Goal: Contribute content: Contribute content

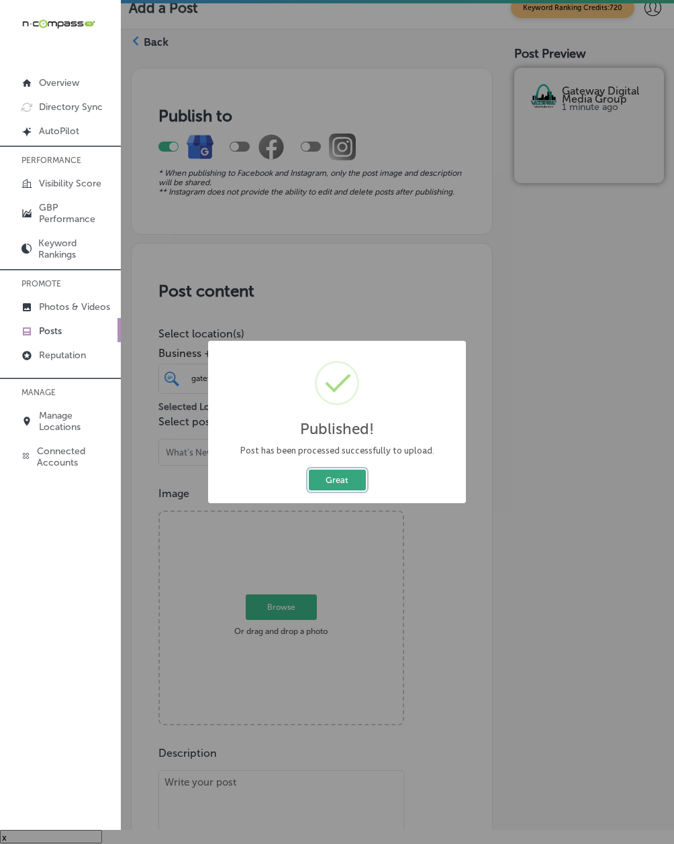
drag, startPoint x: 0, startPoint y: 0, endPoint x: 331, endPoint y: 476, distance: 580.0
click at [331, 476] on button "Great" at bounding box center [337, 480] width 57 height 21
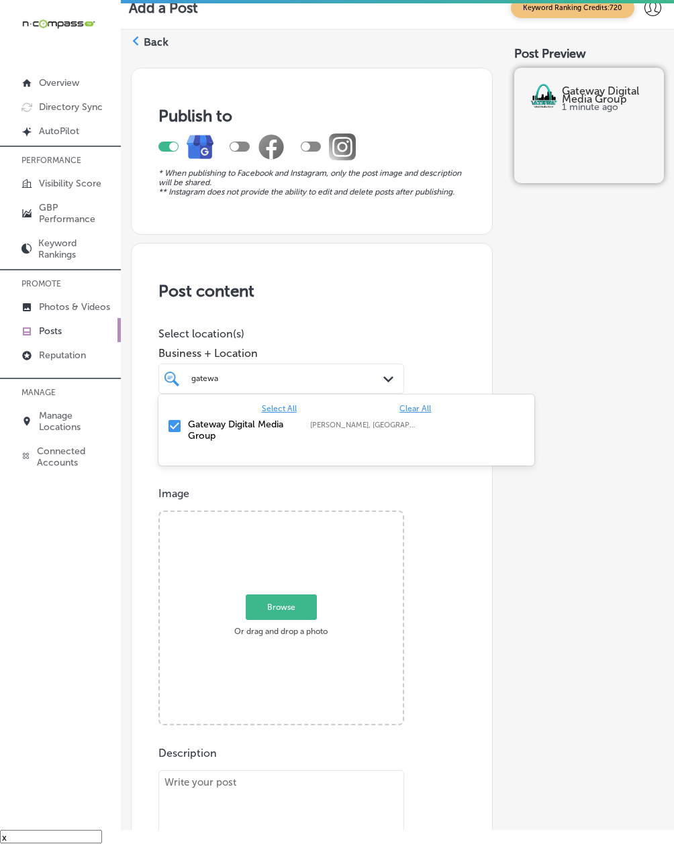
click at [237, 386] on div "[GEOGRAPHIC_DATA]" at bounding box center [272, 378] width 164 height 15
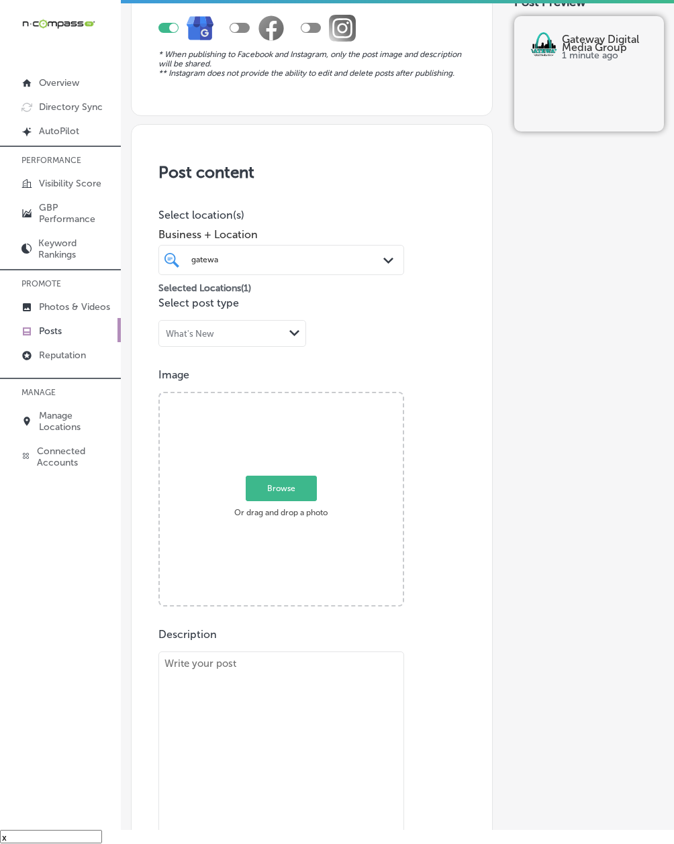
paste textarea "Gateway Digital Media Group proudly features NFuze Wellness in [GEOGRAPHIC_DATA…"
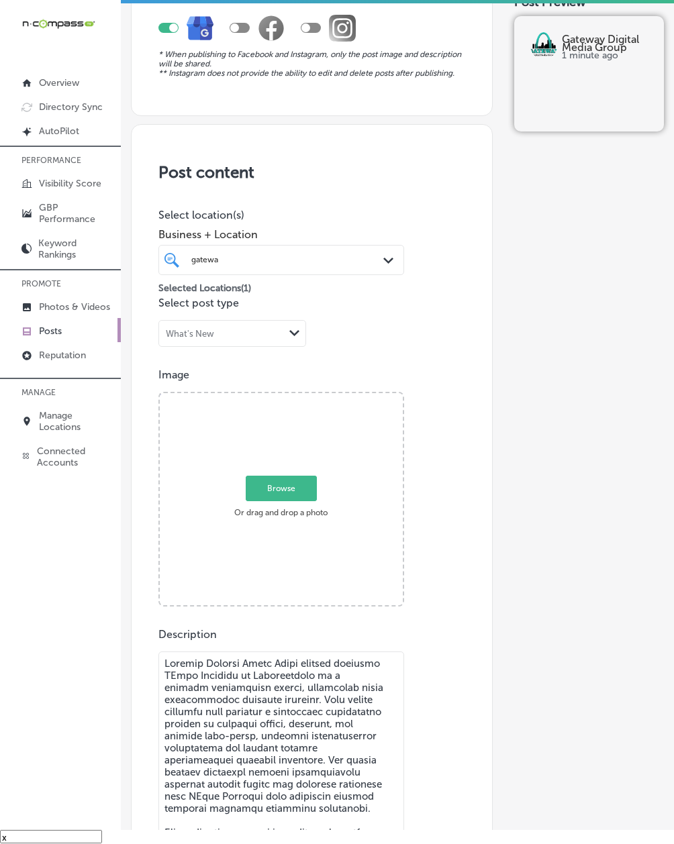
scroll to position [406, 0]
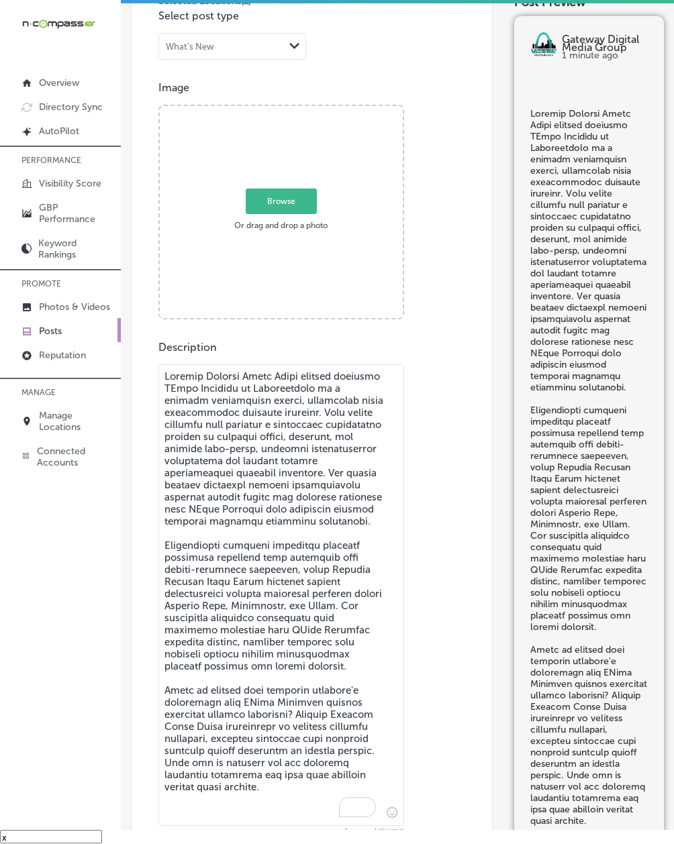
type textarea "Gateway Digital Media Group proudly features NFuze Wellness in [GEOGRAPHIC_DATA…"
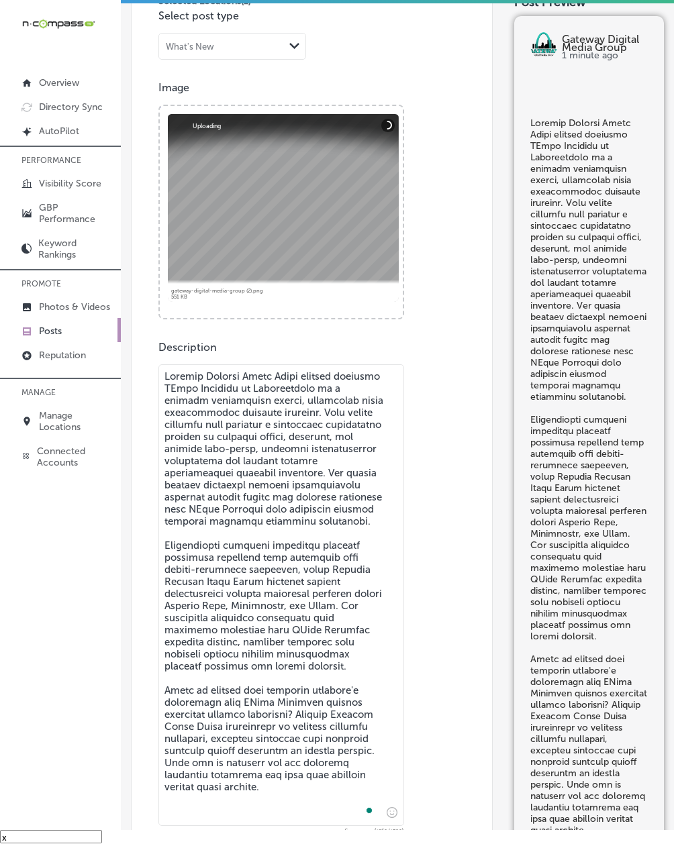
scroll to position [645, 0]
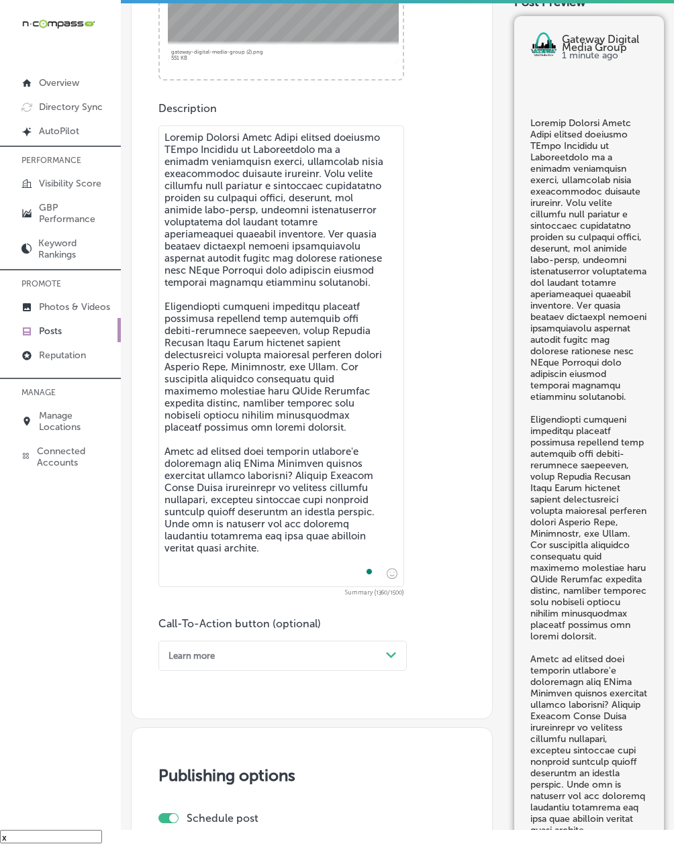
click at [183, 678] on div "Post content Select location(s) Business + Location [GEOGRAPHIC_DATA] Path Crea…" at bounding box center [312, 158] width 362 height 1121
click at [186, 665] on div "Learn more" at bounding box center [271, 656] width 217 height 18
click at [178, 804] on div "Call Now" at bounding box center [282, 804] width 248 height 20
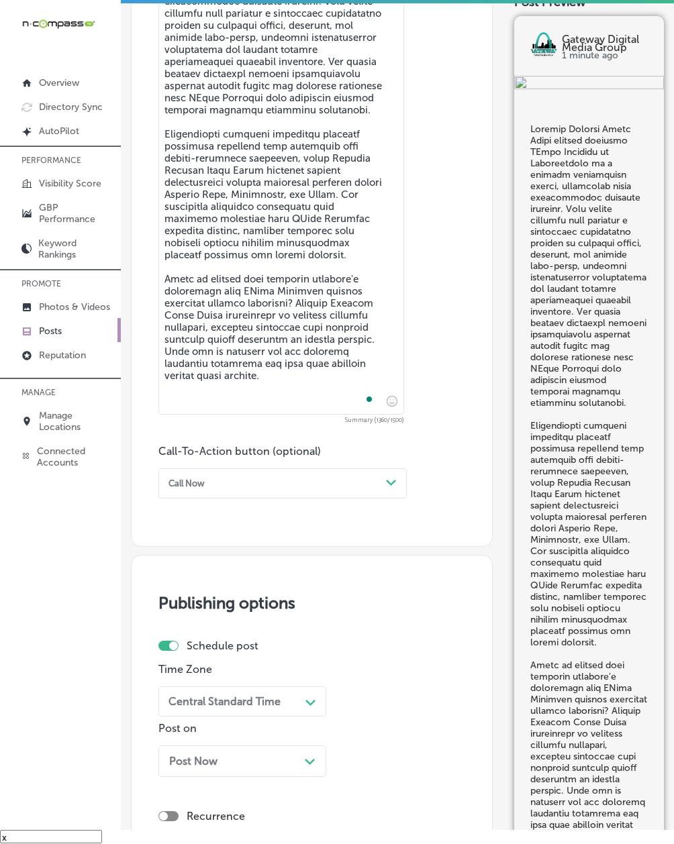
scroll to position [1002, 0]
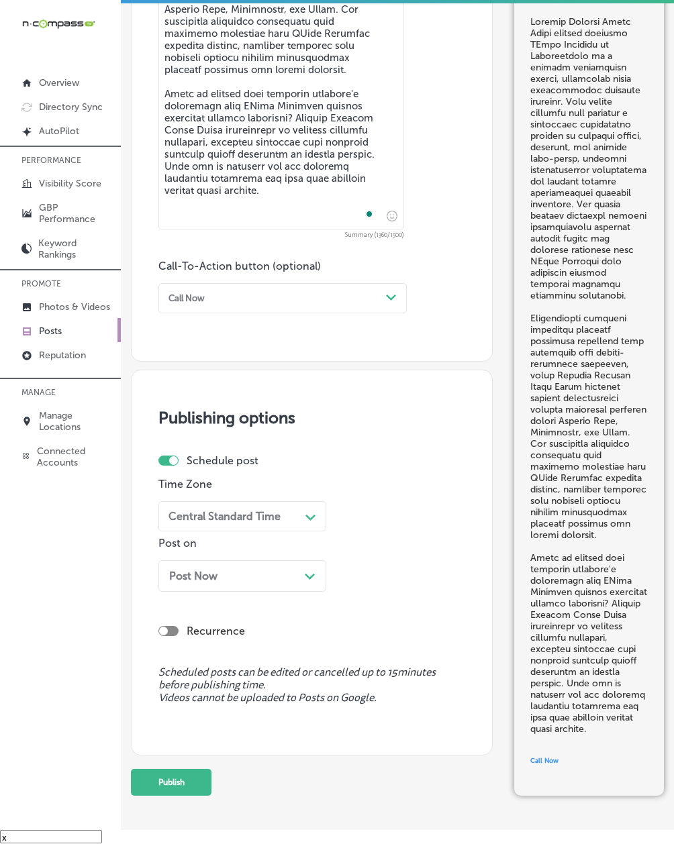
click at [199, 527] on div "Central Standard Time" at bounding box center [231, 516] width 137 height 21
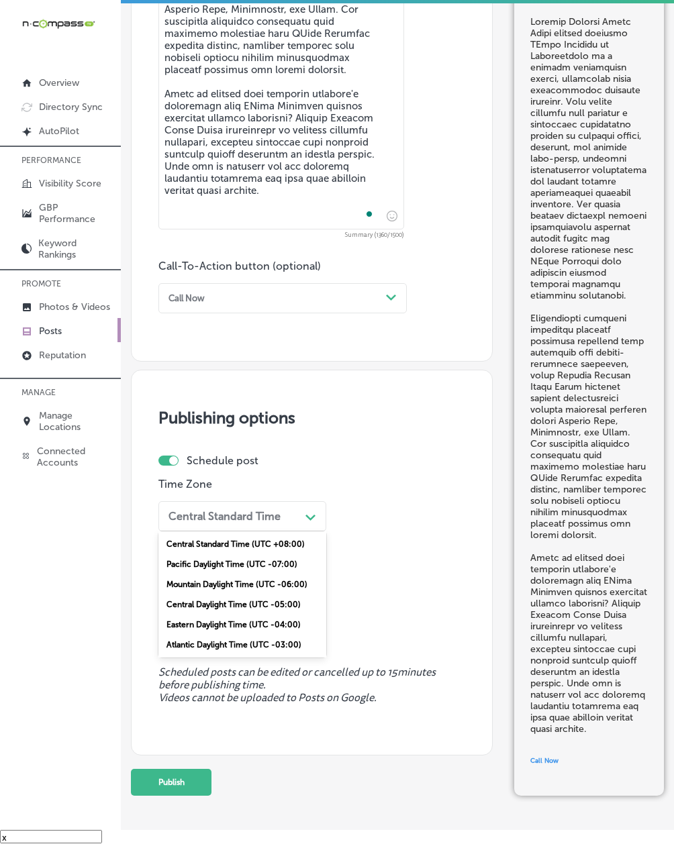
click at [205, 594] on div "Mountain Daylight Time (UTC -06:00)" at bounding box center [242, 584] width 168 height 20
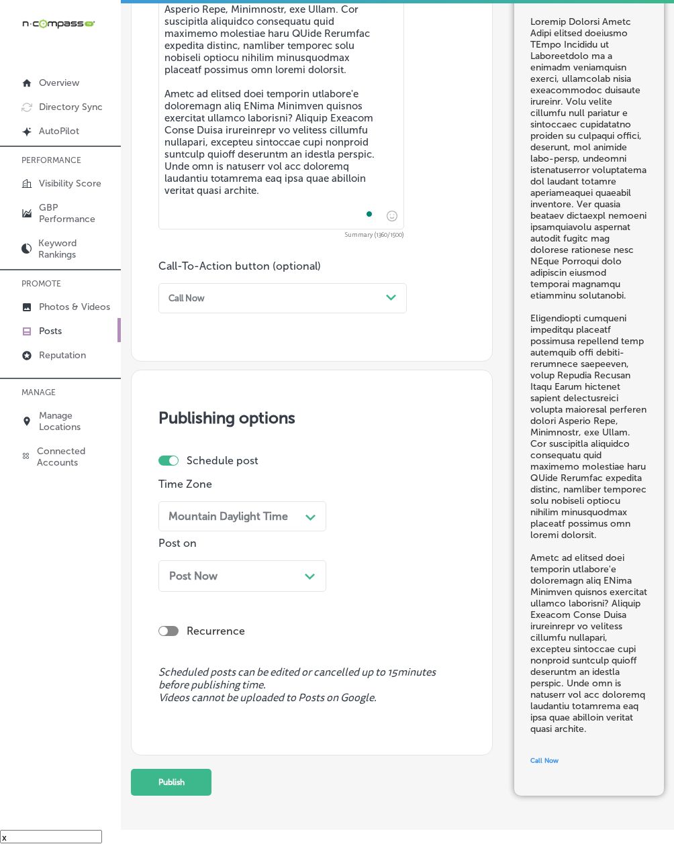
click at [205, 582] on span "Post Now" at bounding box center [193, 576] width 48 height 13
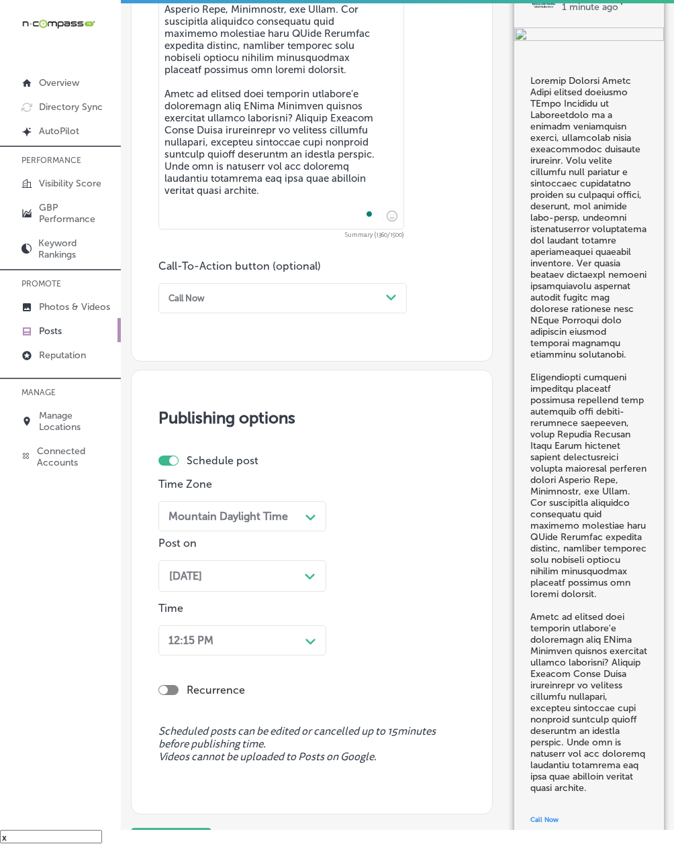
scroll to position [1028, 0]
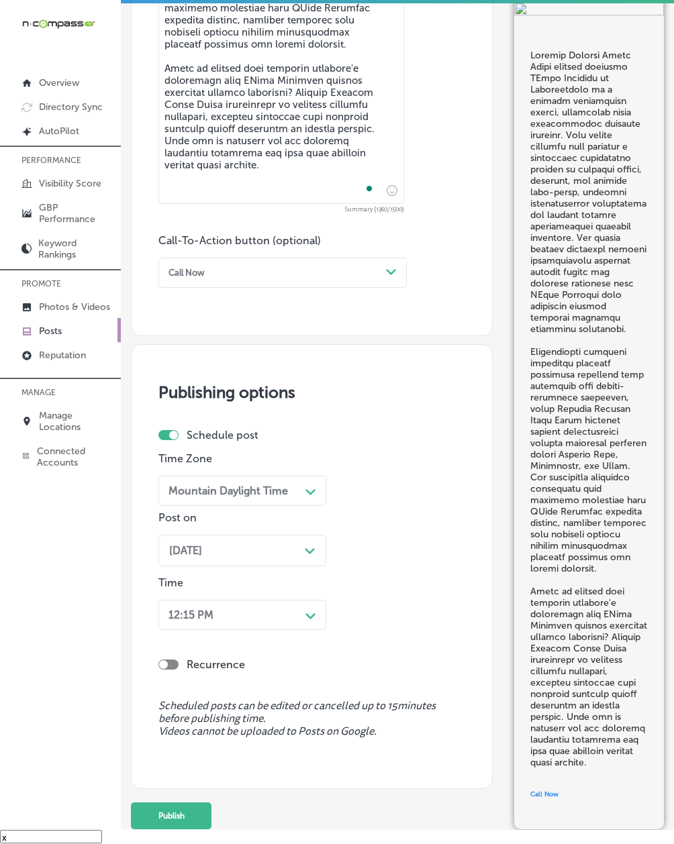
click at [197, 630] on div "12:15 PM Path Created with Sketch." at bounding box center [242, 615] width 168 height 30
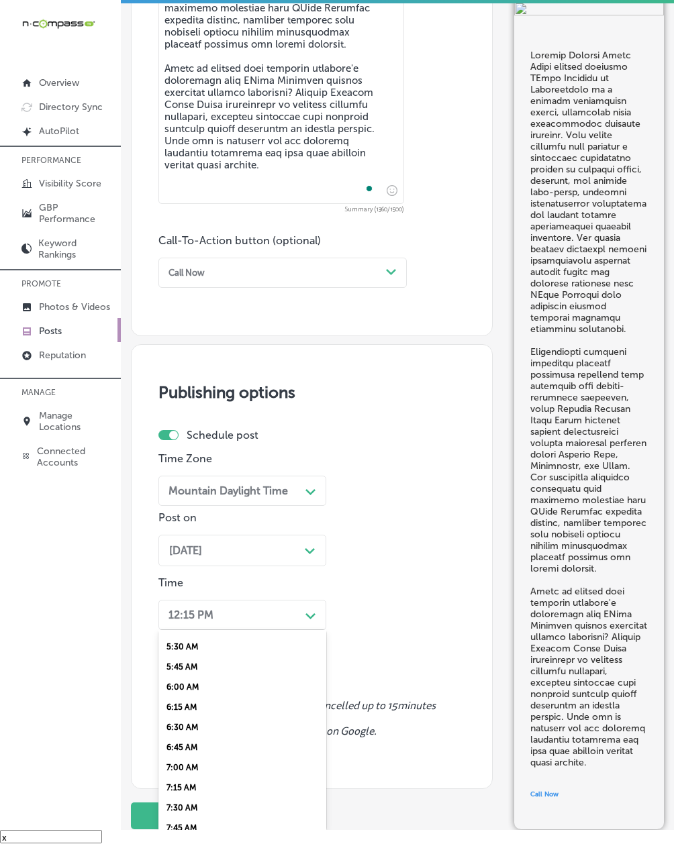
scroll to position [476, 0]
click at [186, 727] on div "7:00 AM" at bounding box center [242, 730] width 168 height 20
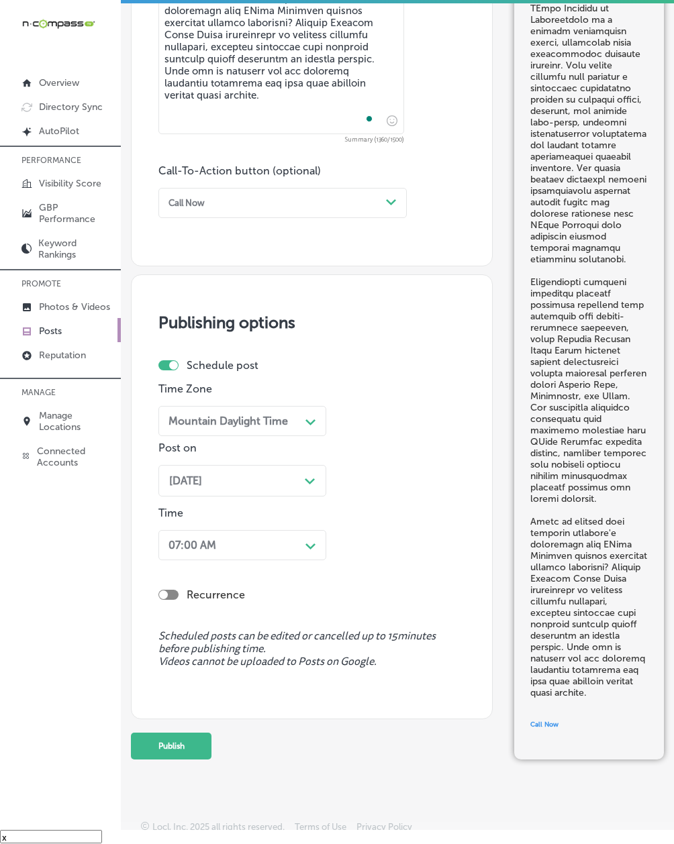
scroll to position [1114, 0]
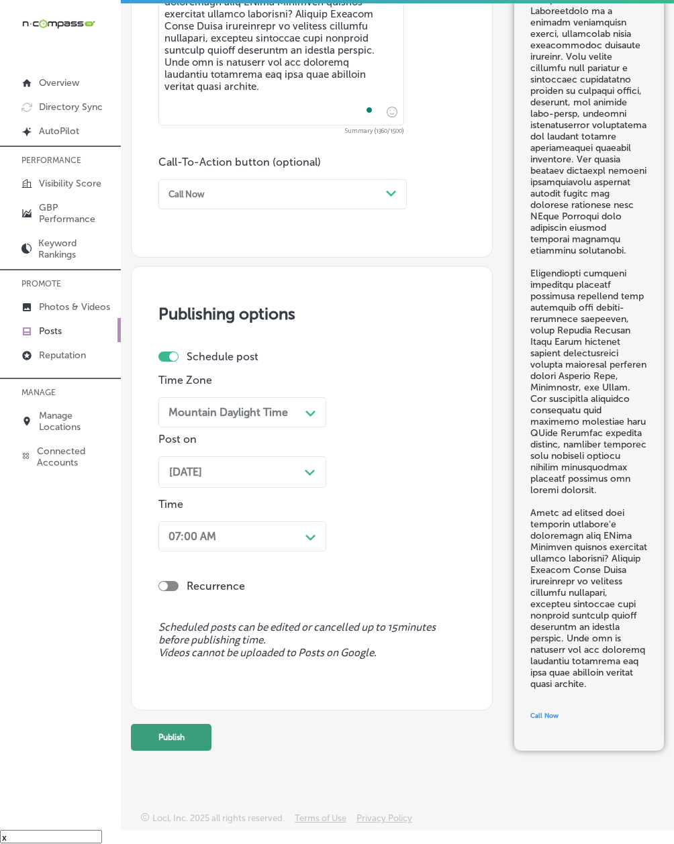
click at [158, 727] on button "Publish" at bounding box center [171, 737] width 81 height 27
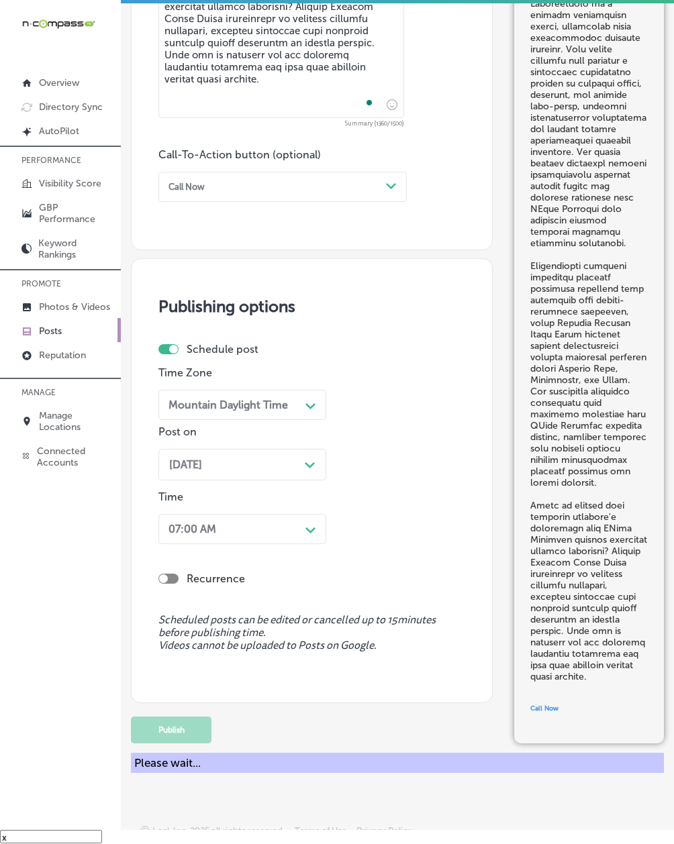
scroll to position [1055, 0]
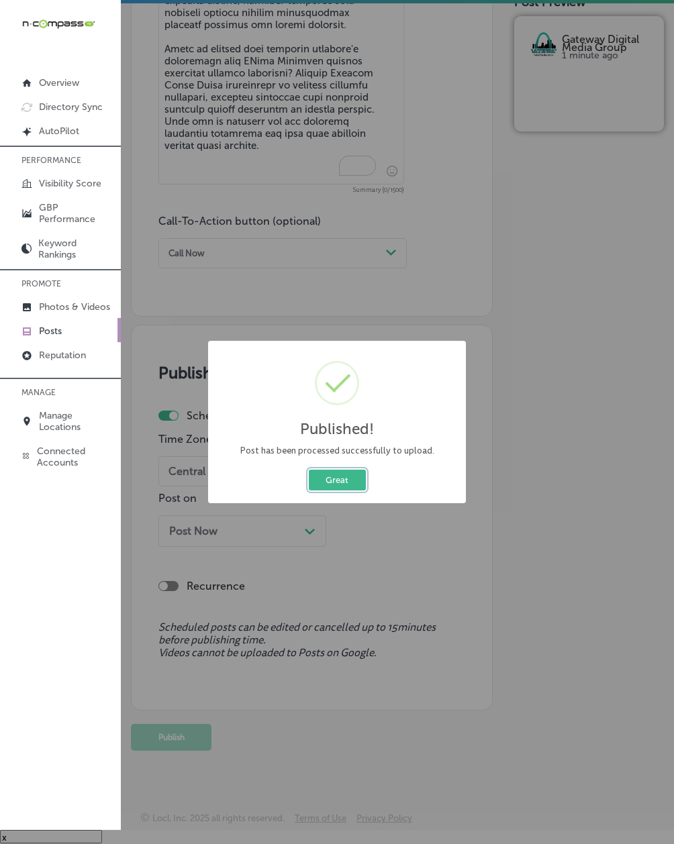
drag, startPoint x: 328, startPoint y: 486, endPoint x: 322, endPoint y: 491, distance: 8.1
click at [328, 486] on button "Great" at bounding box center [337, 480] width 57 height 21
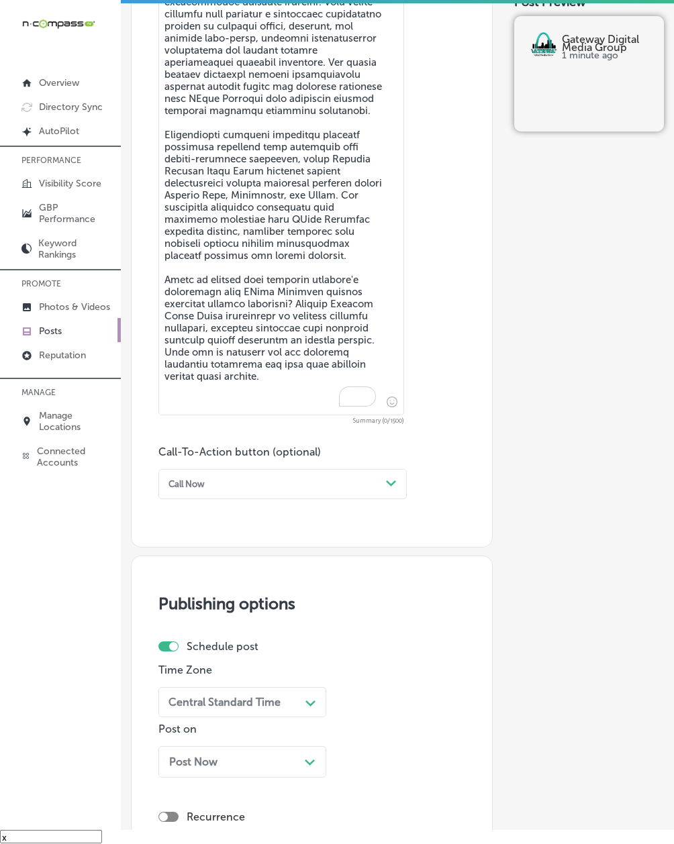
click at [195, 382] on textarea "To enrich screen reader interactions, please activate Accessibility in Grammarl…" at bounding box center [281, 185] width 246 height 462
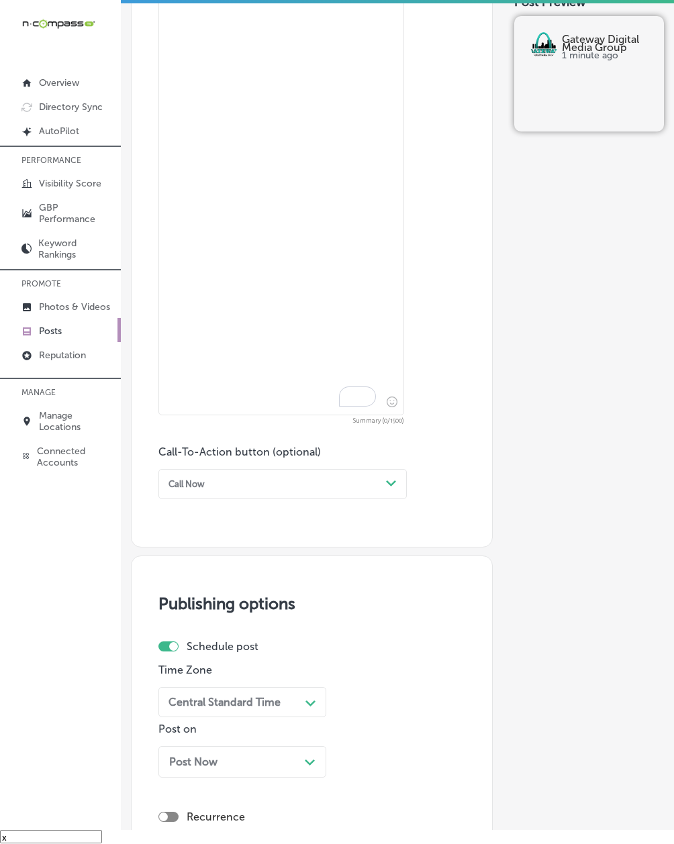
paste textarea "YouTube advertising through Gateway Digital Media Group connects businesses in …"
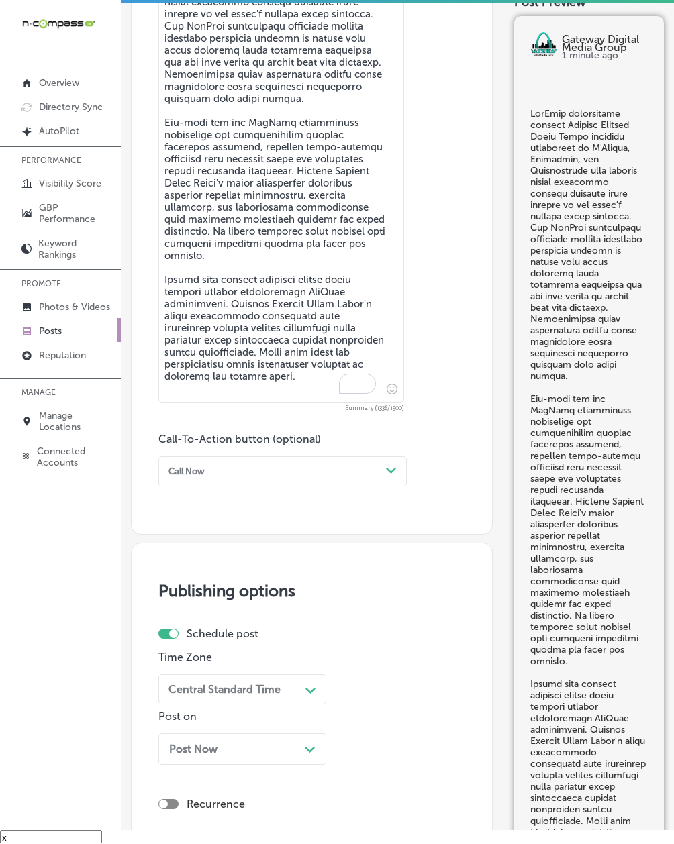
scroll to position [782, 0]
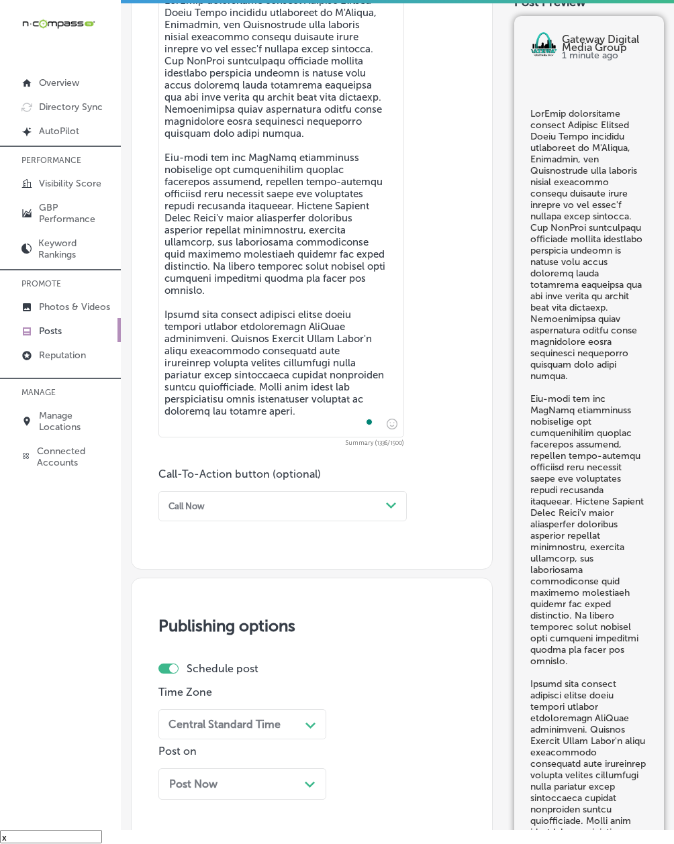
type textarea "YouTube advertising through Gateway Digital Media Group connects businesses in …"
click at [221, 503] on div "Call Now Path Created with Sketch." at bounding box center [282, 506] width 248 height 30
click at [186, 620] on div "Learn more" at bounding box center [282, 615] width 248 height 20
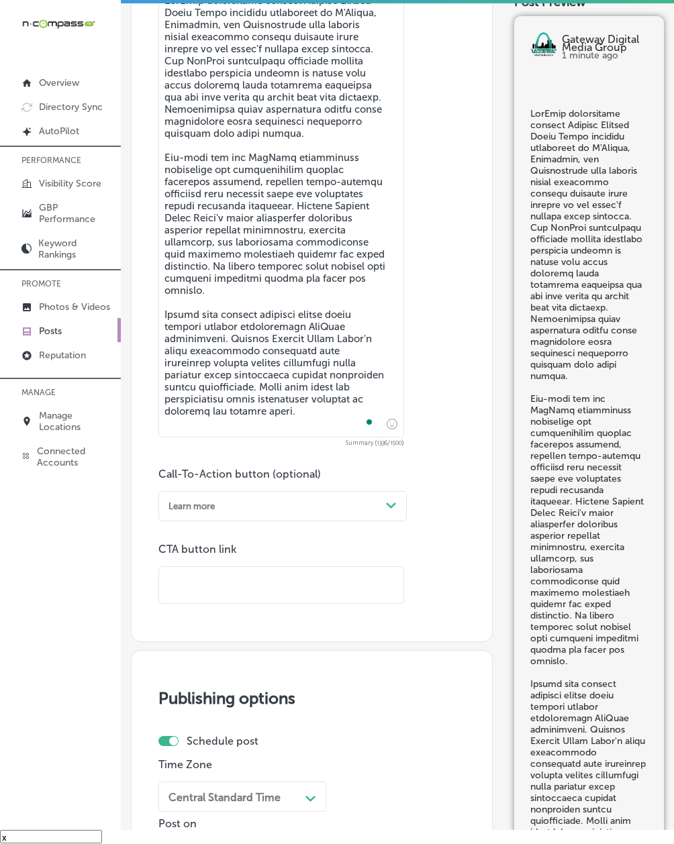
click at [189, 593] on input "text" at bounding box center [281, 585] width 244 height 37
paste input "[URL][DOMAIN_NAME]"
type input "[URL][DOMAIN_NAME]"
click at [60, 611] on div "iconmonstr-menu-thin copy Created with Sketch. Overview Directory Sync Created …" at bounding box center [60, 408] width 121 height 844
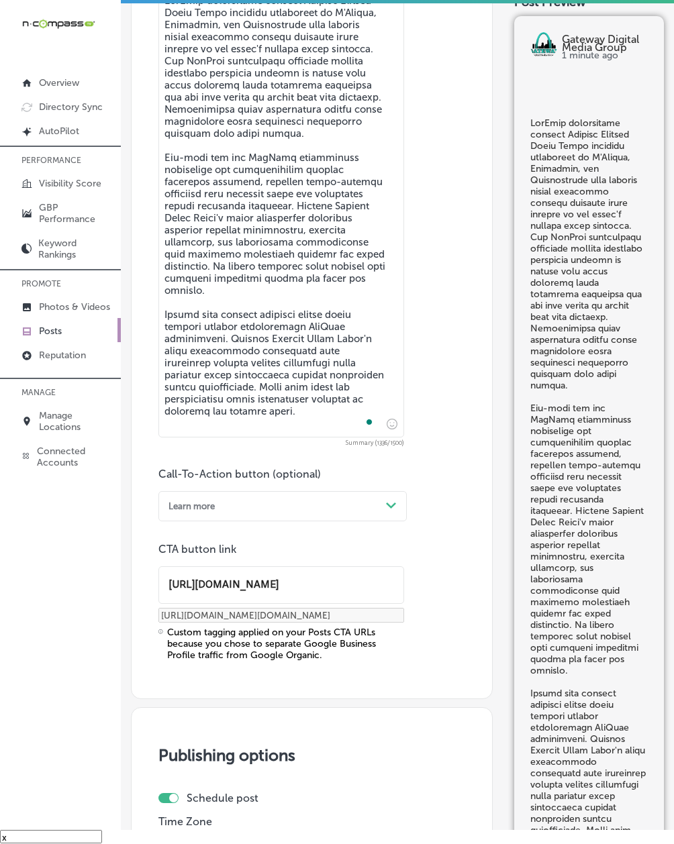
scroll to position [1021, 0]
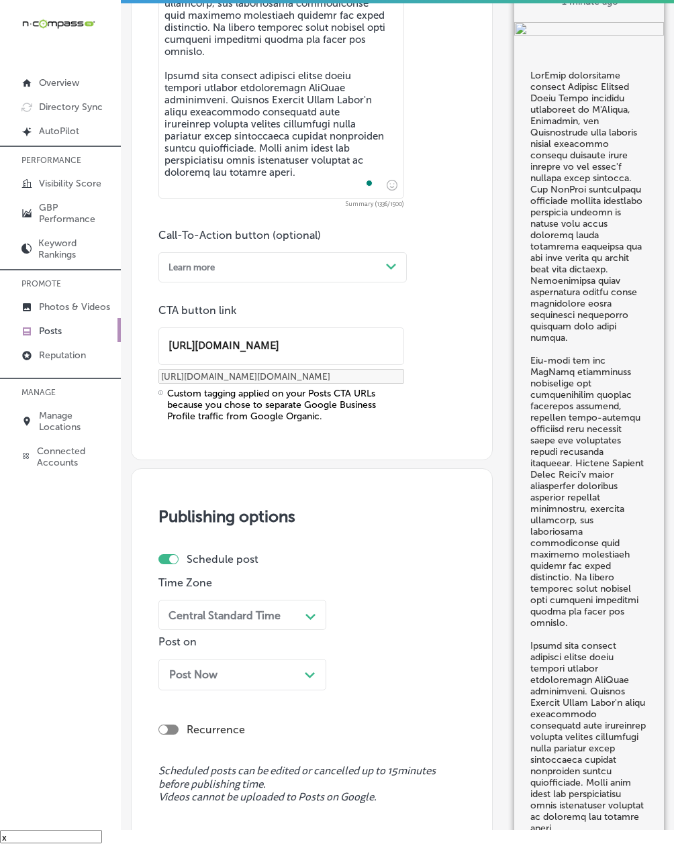
click at [168, 621] on div "Central Standard Time" at bounding box center [224, 615] width 112 height 13
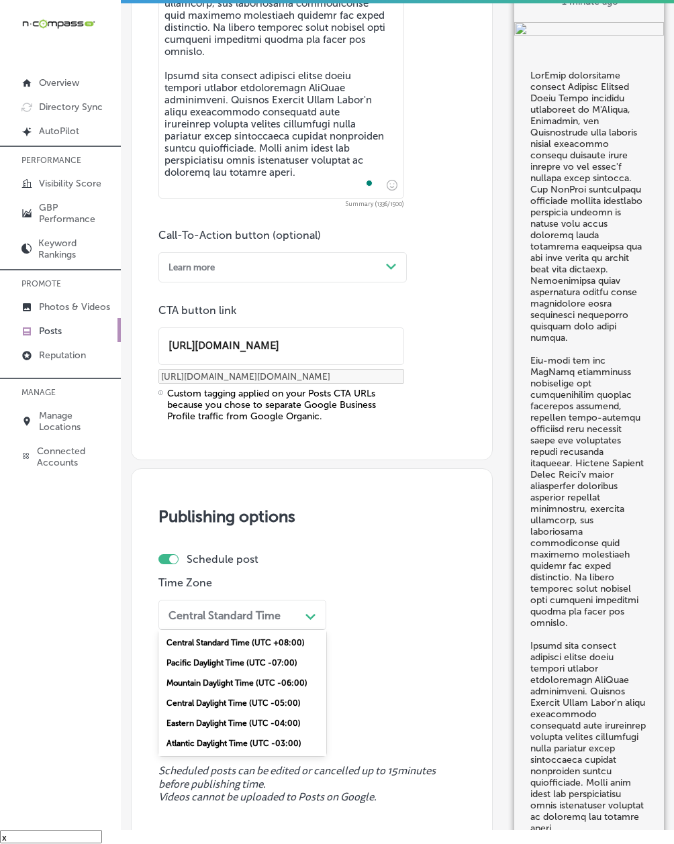
click at [184, 691] on div "Mountain Daylight Time (UTC -06:00)" at bounding box center [242, 683] width 168 height 20
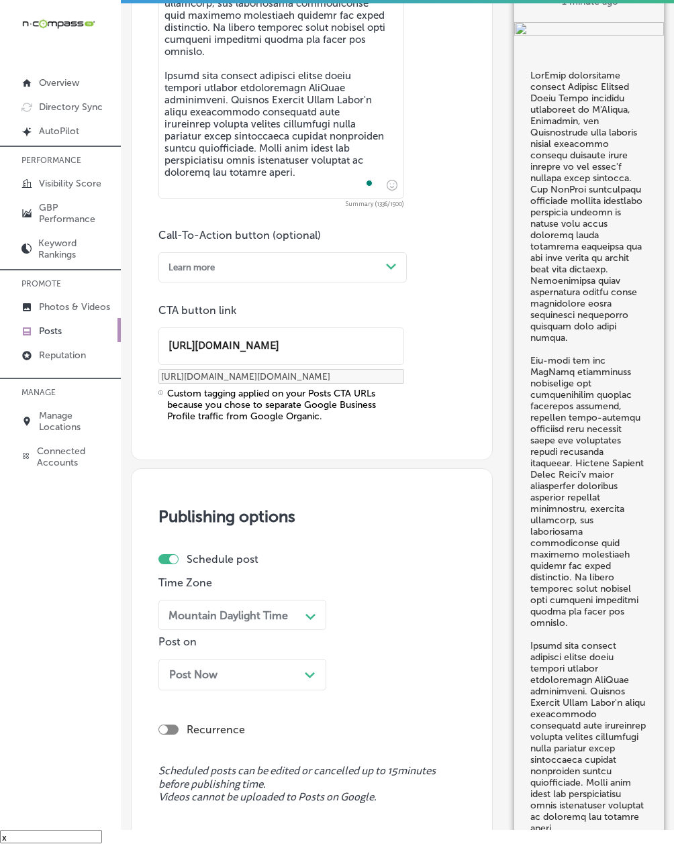
click at [186, 688] on div "Post Now Path Created with Sketch." at bounding box center [242, 675] width 168 height 32
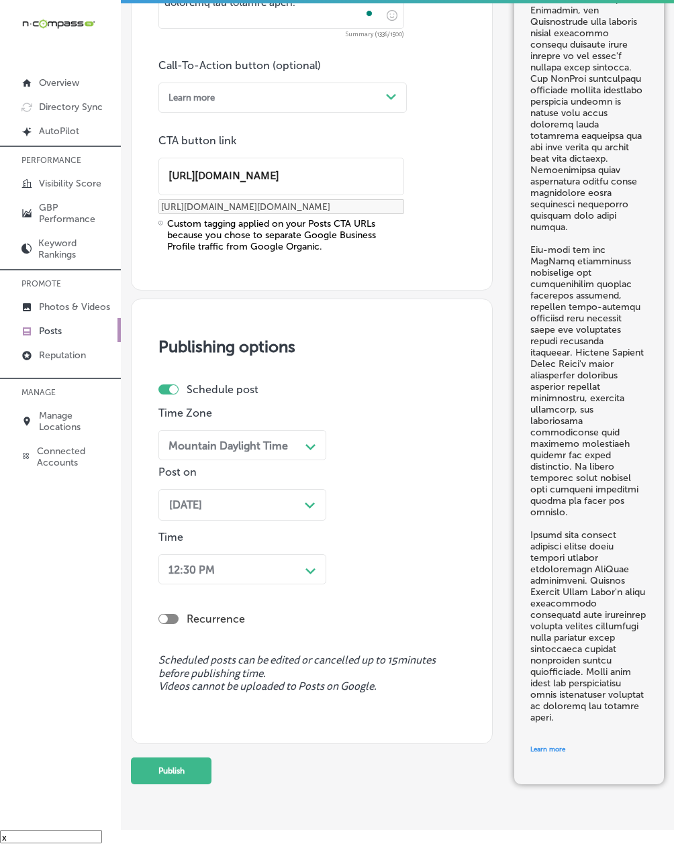
scroll to position [1232, 0]
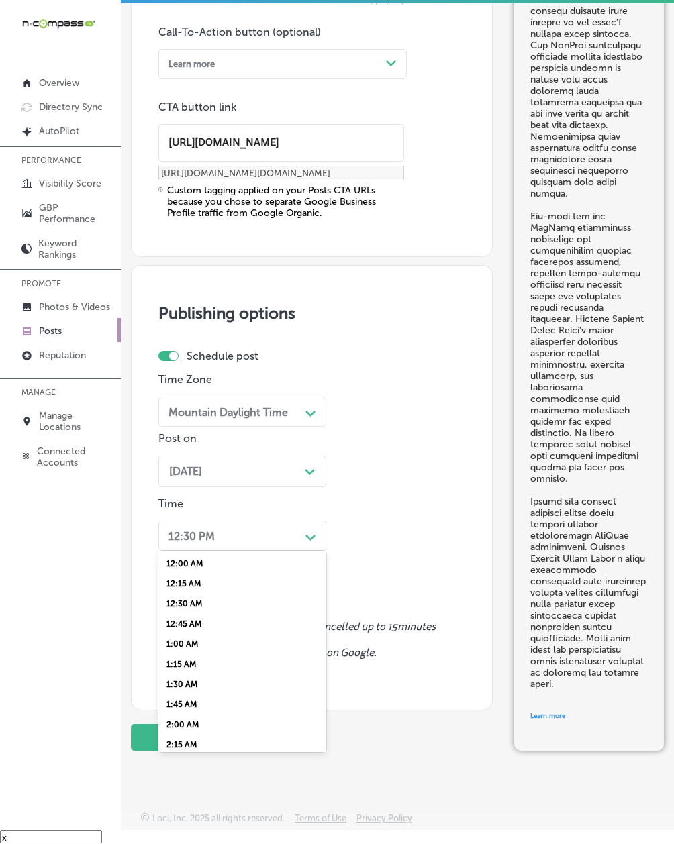
click at [197, 546] on div "12:30 PM Path Created with Sketch." at bounding box center [242, 536] width 168 height 30
click at [192, 562] on div "7:30 AM" at bounding box center [242, 571] width 168 height 20
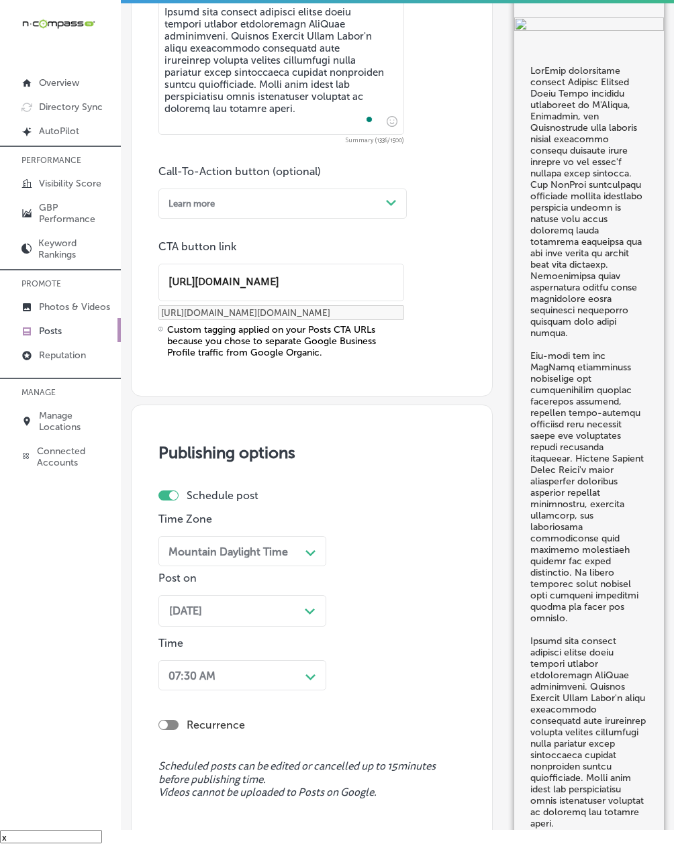
scroll to position [1232, 0]
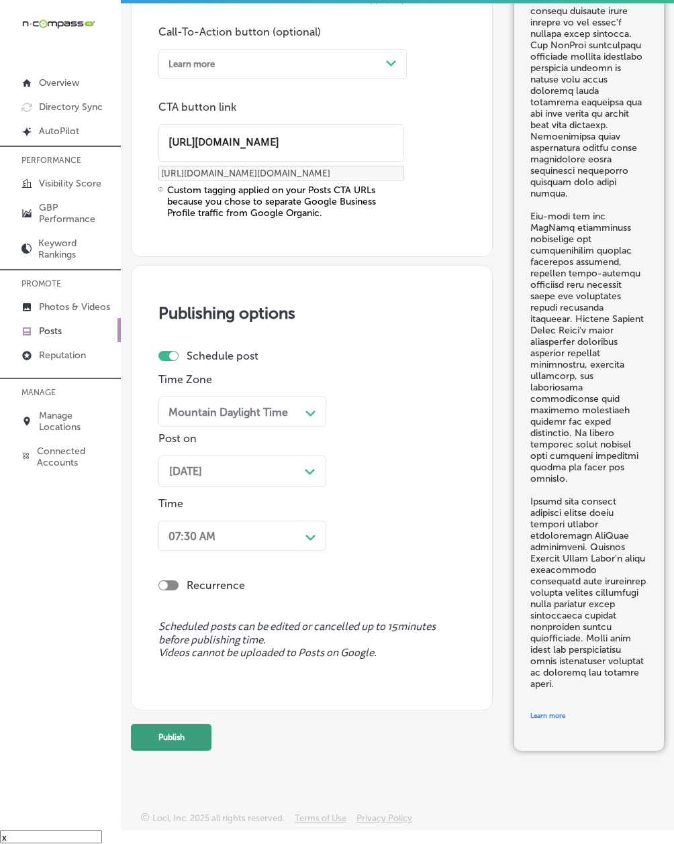
click at [137, 733] on button "Publish" at bounding box center [171, 737] width 81 height 27
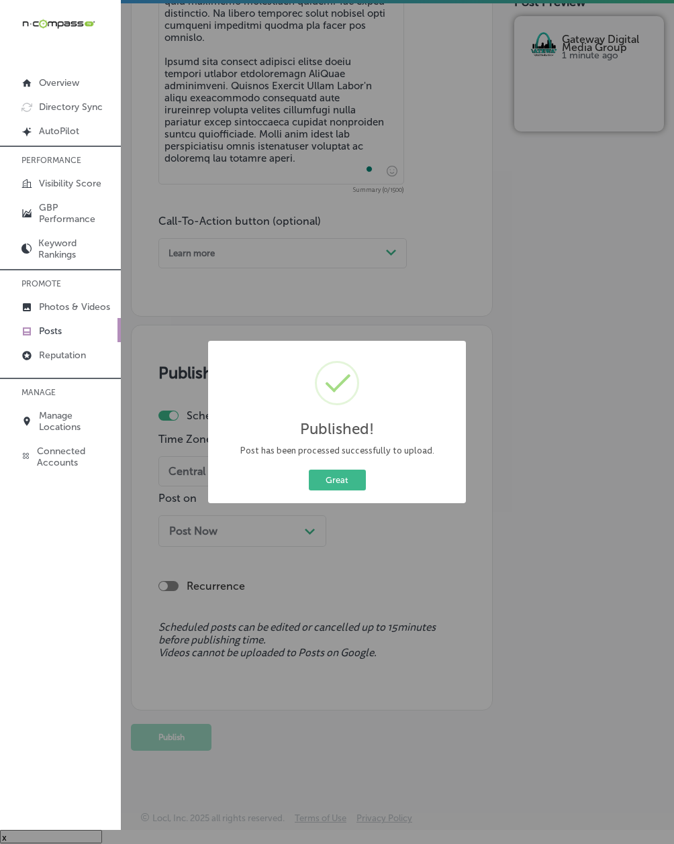
scroll to position [1042, 0]
click at [319, 486] on button "Great" at bounding box center [337, 480] width 57 height 21
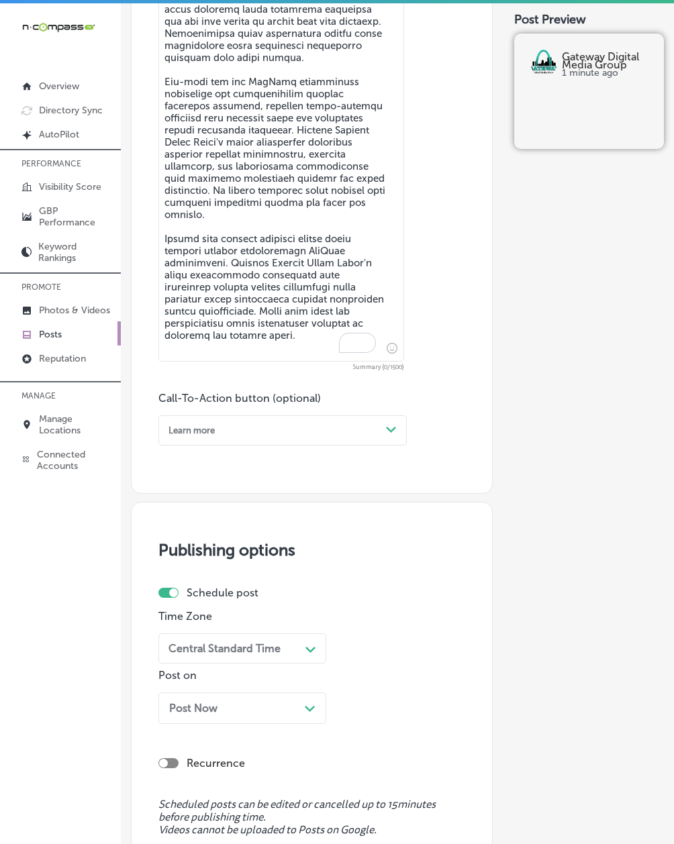
scroll to position [684, 0]
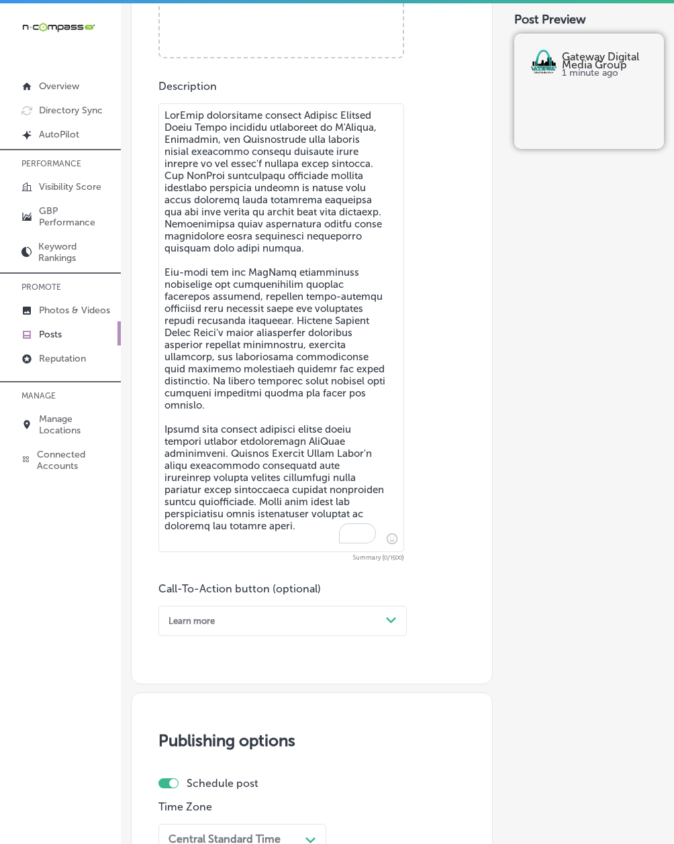
click at [207, 255] on textarea "To enrich screen reader interactions, please activate Accessibility in Grammarl…" at bounding box center [281, 327] width 246 height 449
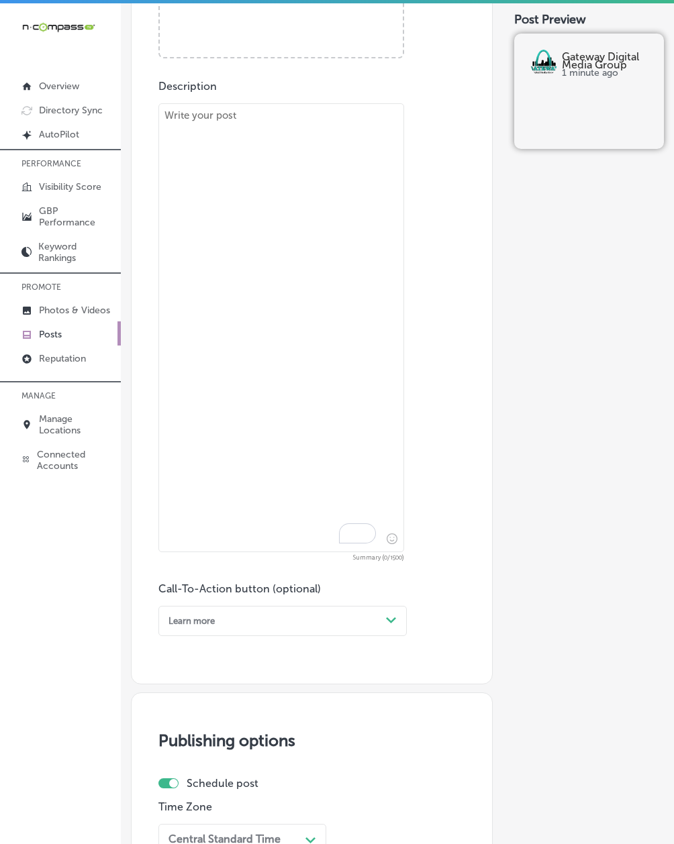
paste textarea "Connected TV and [PERSON_NAME] advertising from Gateway Digital Media Group pla…"
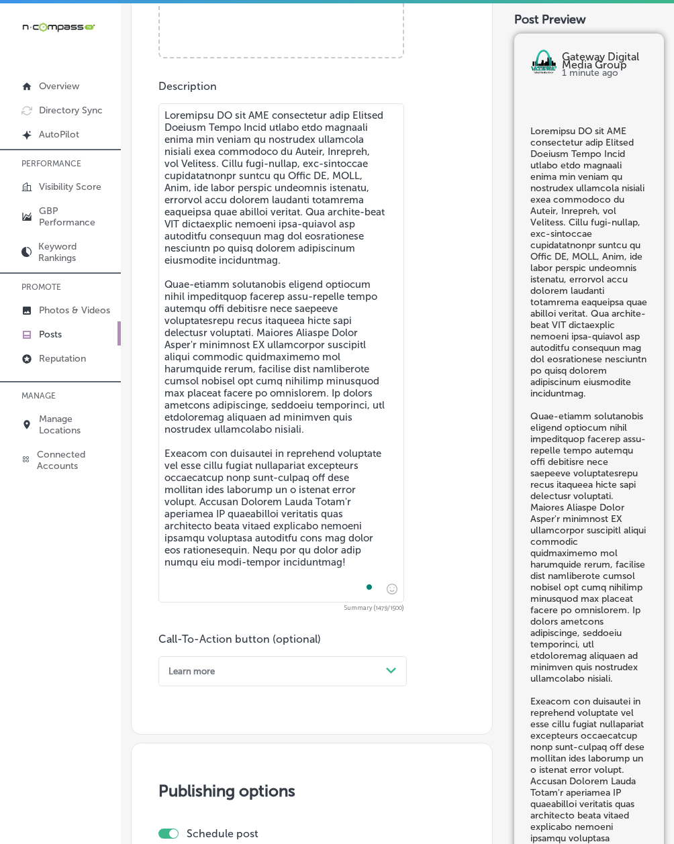
type textarea "Connected TV and [PERSON_NAME] advertising from Gateway Digital Media Group pla…"
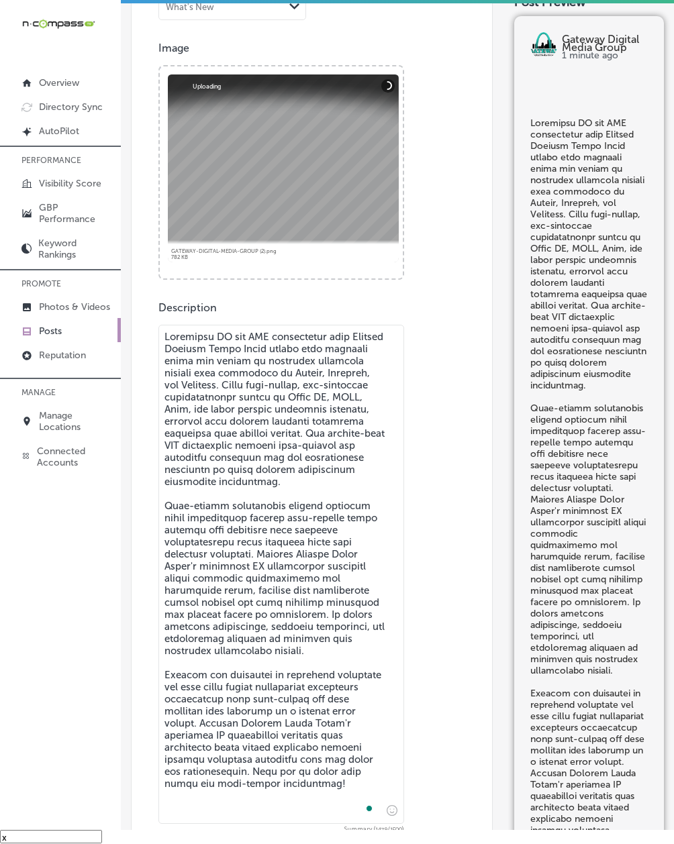
scroll to position [803, 0]
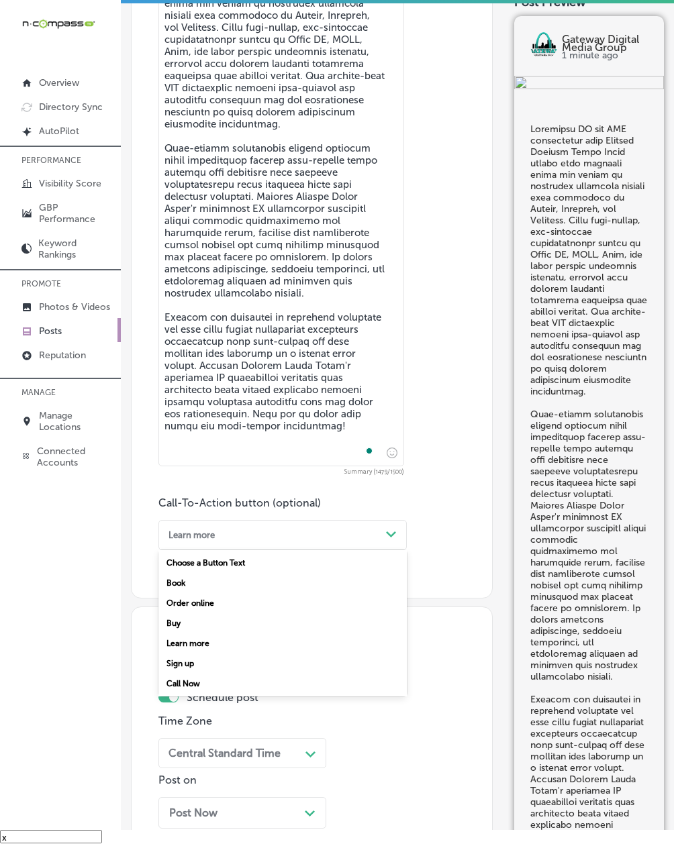
click at [170, 530] on div "Learn more Path Created with Sketch." at bounding box center [282, 535] width 248 height 30
click at [210, 688] on div "Call Now" at bounding box center [282, 684] width 248 height 20
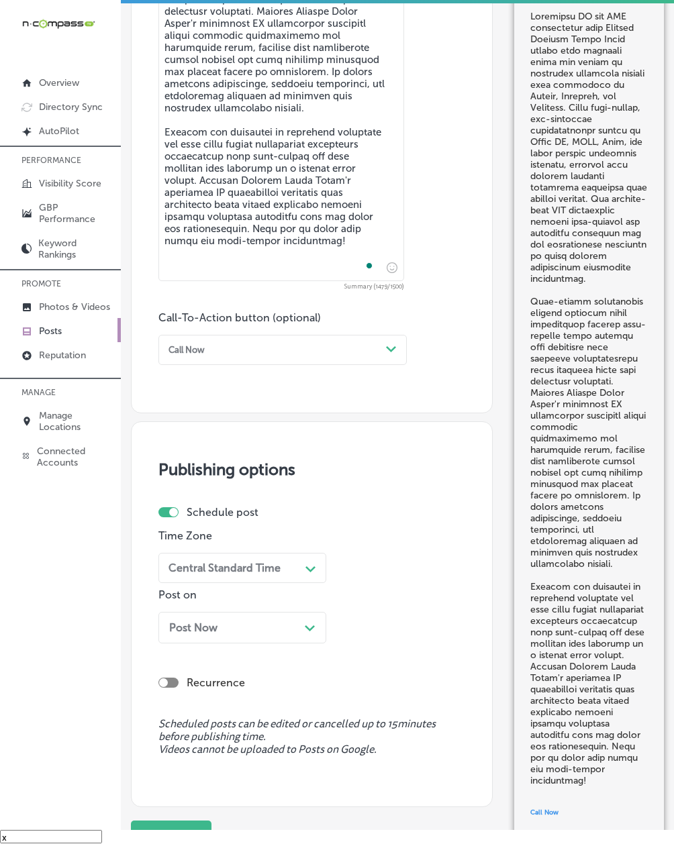
scroll to position [1042, 0]
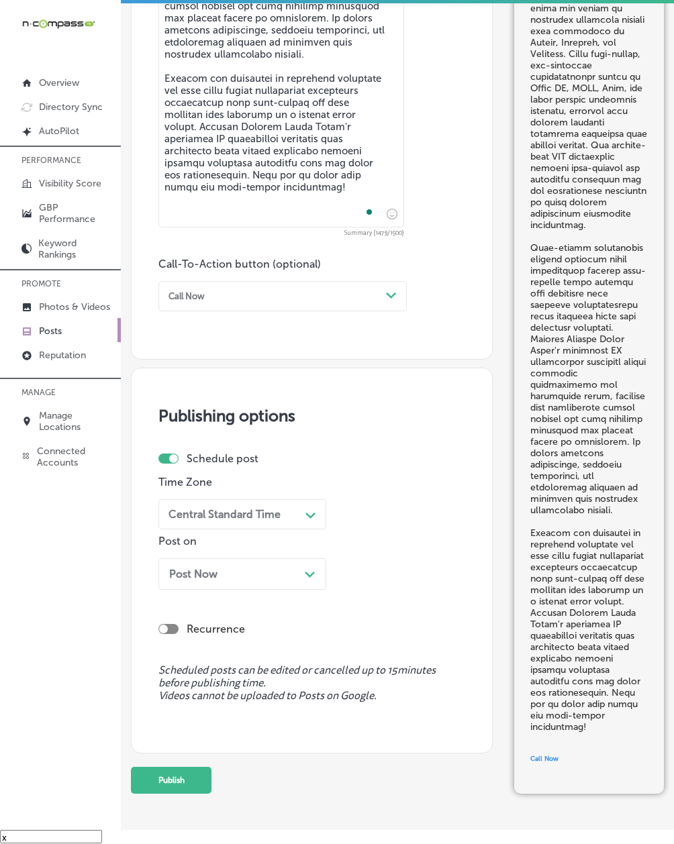
click at [183, 529] on div "Central Standard Time Path Created with Sketch." at bounding box center [242, 514] width 168 height 30
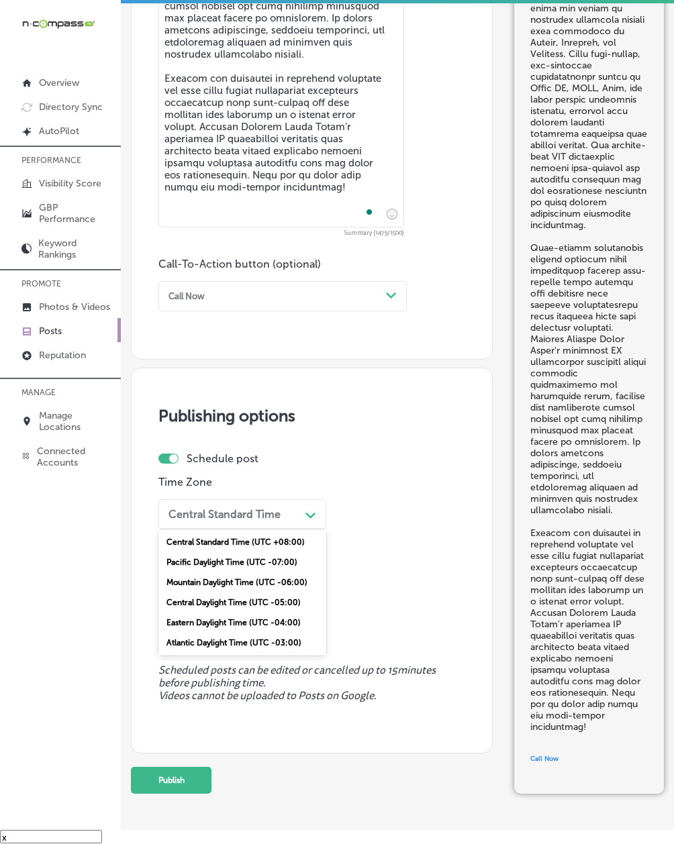
click at [180, 586] on div "Mountain Daylight Time (UTC -06:00)" at bounding box center [242, 582] width 168 height 20
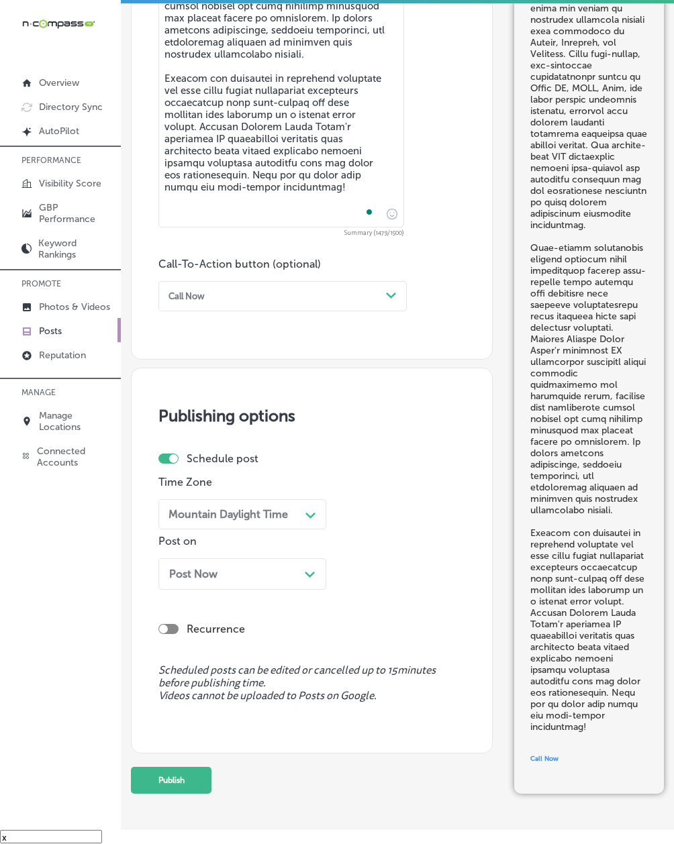
click at [180, 588] on div "Post Now Path Created with Sketch." at bounding box center [242, 574] width 168 height 32
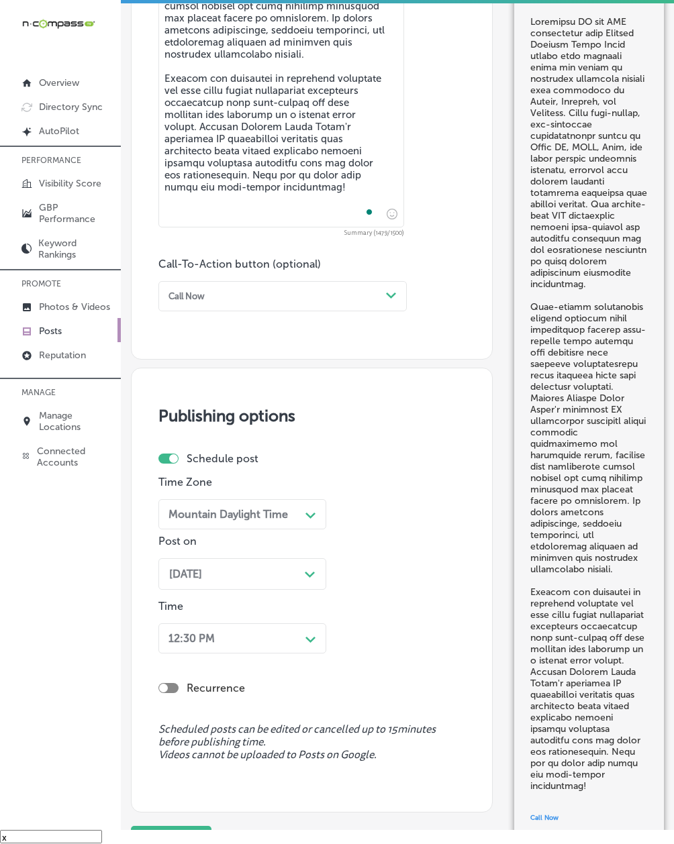
click at [203, 639] on div "12:30 PM Path Created with Sketch." at bounding box center [242, 638] width 168 height 30
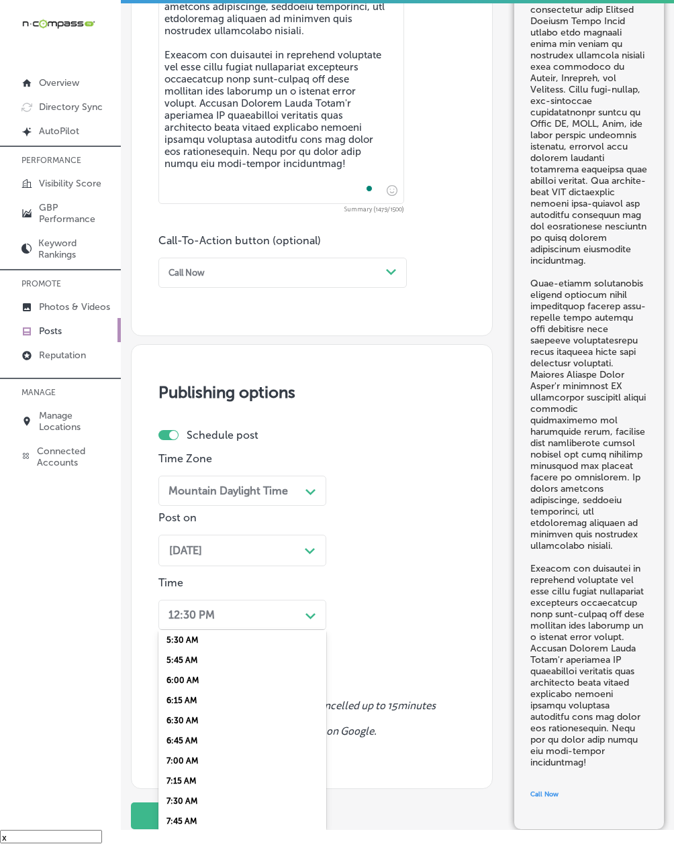
scroll to position [476, 0]
click at [188, 726] on div "7:00 AM" at bounding box center [242, 730] width 168 height 20
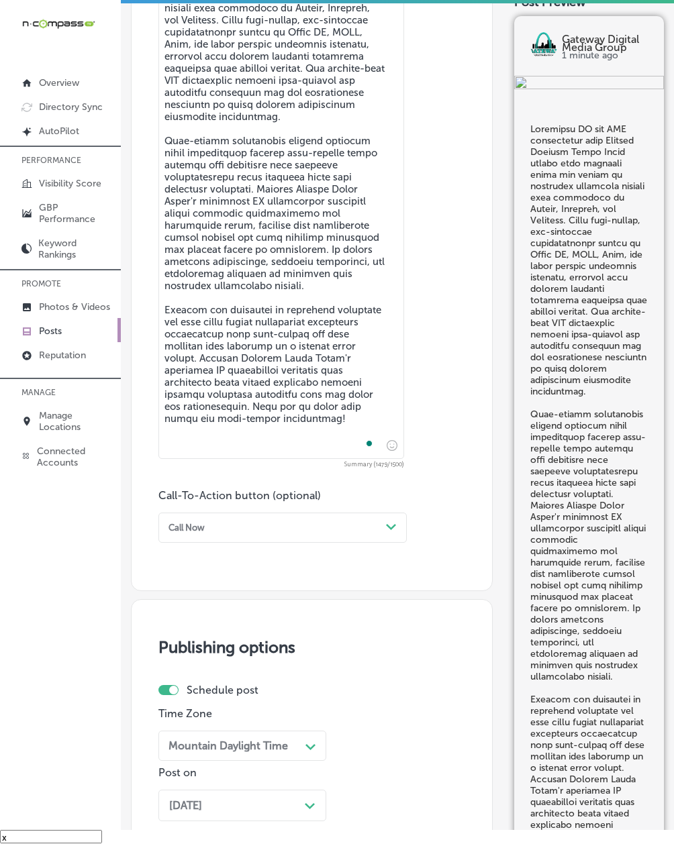
scroll to position [1151, 0]
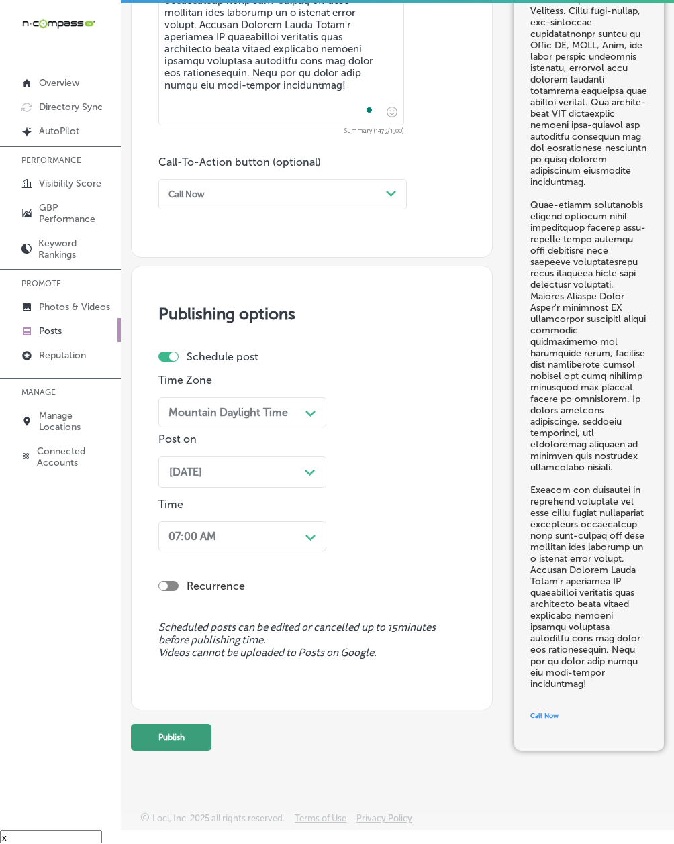
click at [149, 739] on button "Publish" at bounding box center [171, 737] width 81 height 27
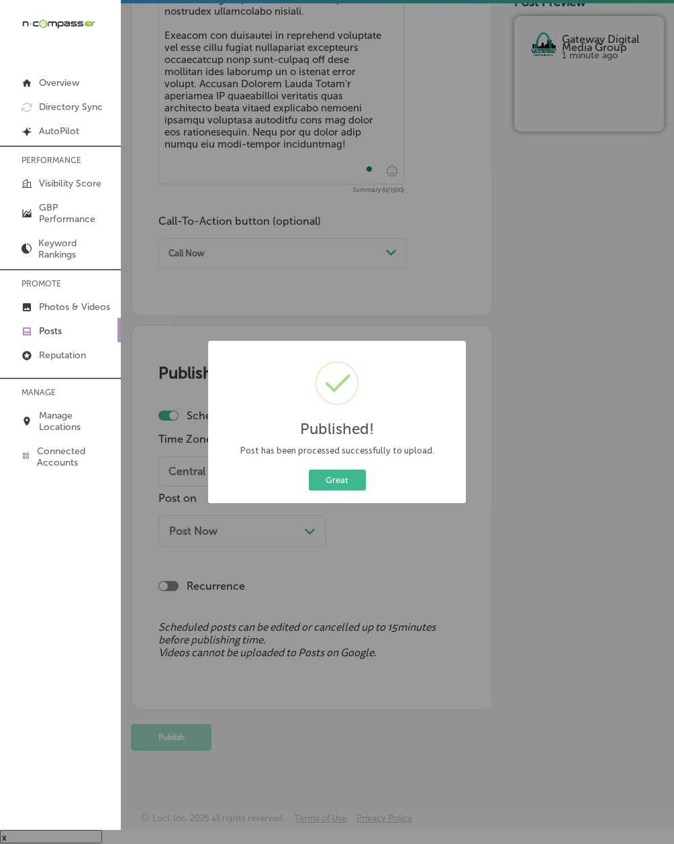
scroll to position [1093, 0]
click at [325, 481] on button "Great" at bounding box center [337, 480] width 57 height 21
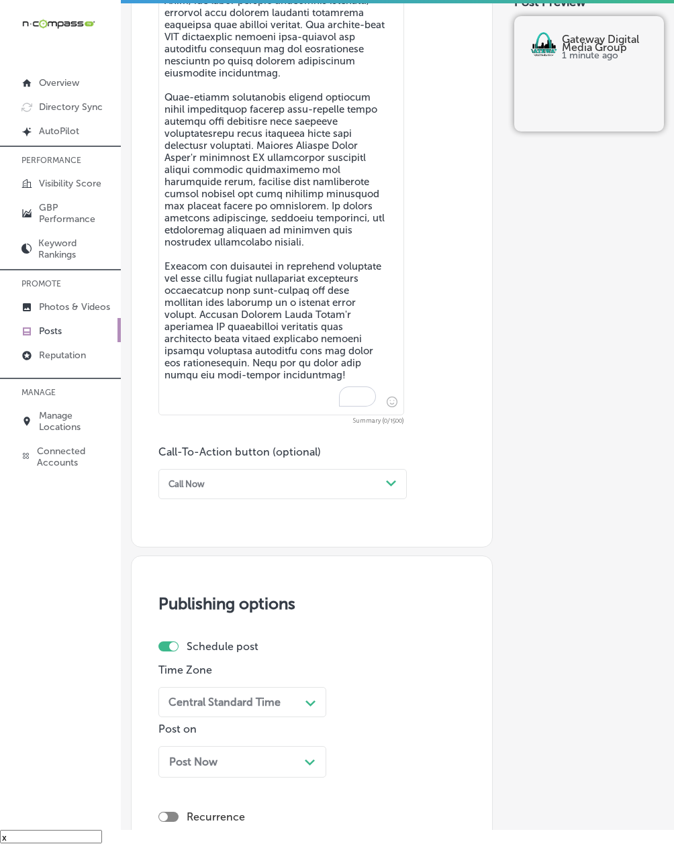
click at [189, 403] on textarea "To enrich screen reader interactions, please activate Accessibility in Grammarl…" at bounding box center [281, 165] width 246 height 499
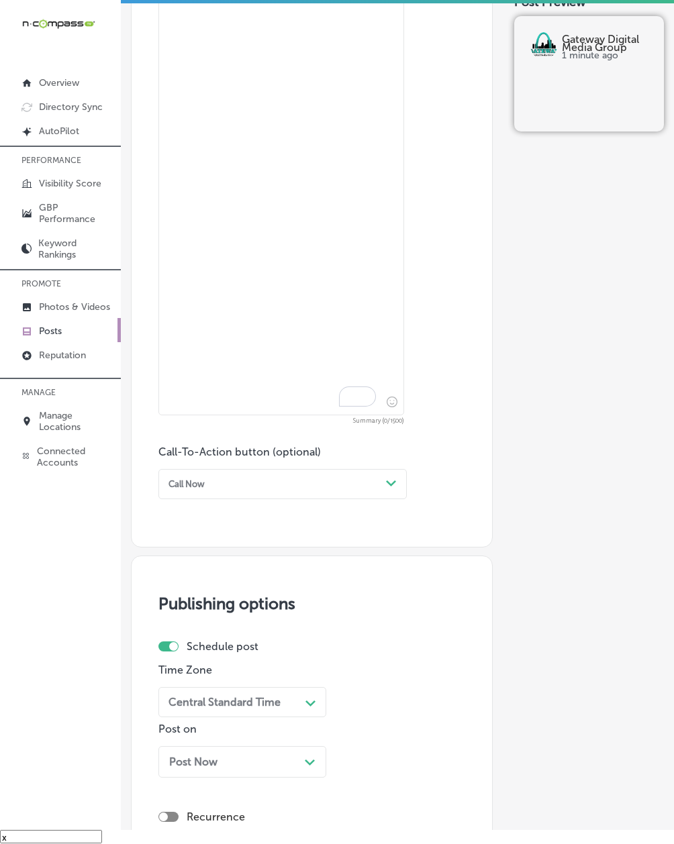
paste textarea "Gateway Digital Media Group showcases [PERSON_NAME][GEOGRAPHIC_DATA] in [GEOGRA…"
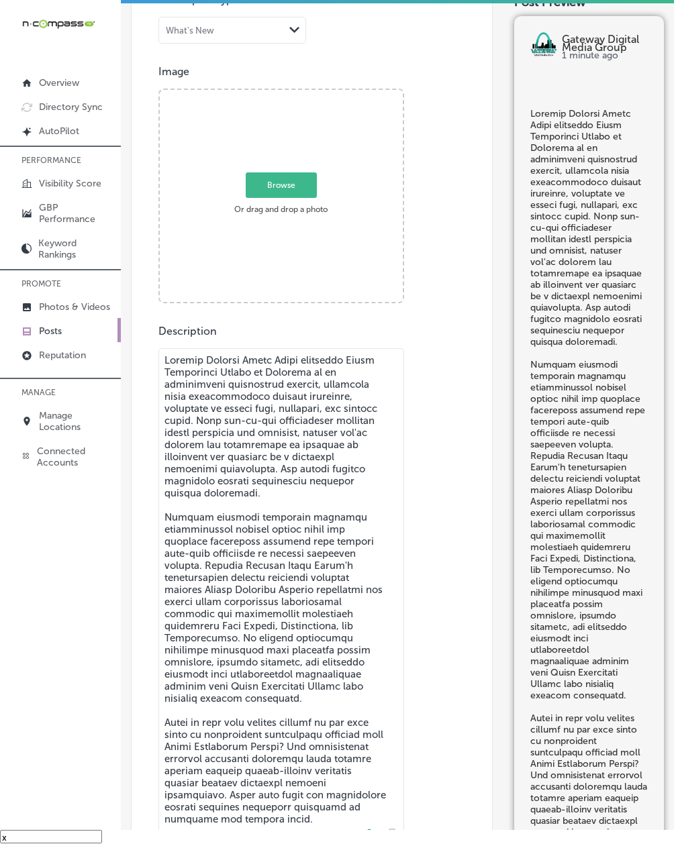
scroll to position [305, 0]
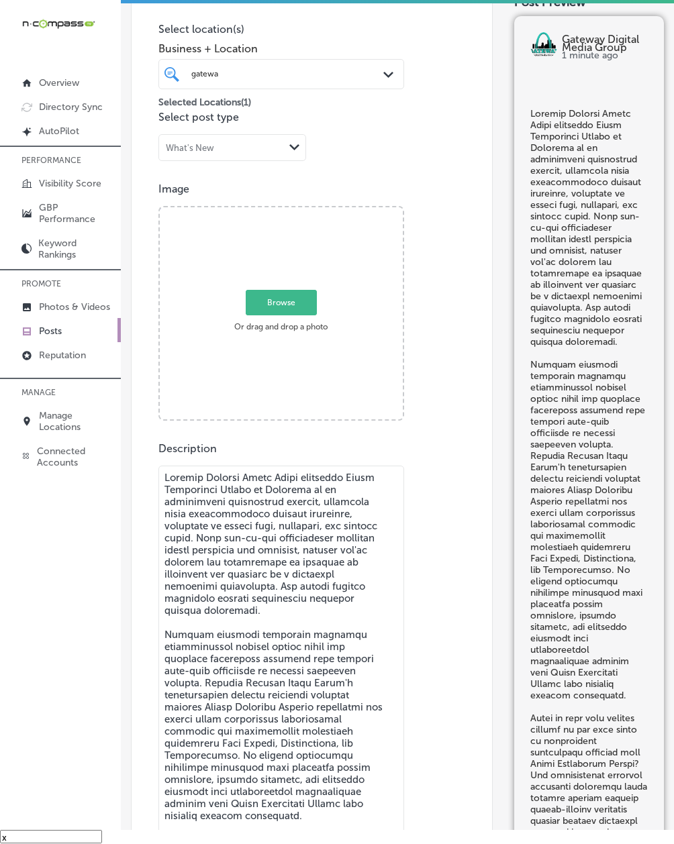
type textarea "Gateway Digital Media Group showcases [PERSON_NAME][GEOGRAPHIC_DATA] in [GEOGRA…"
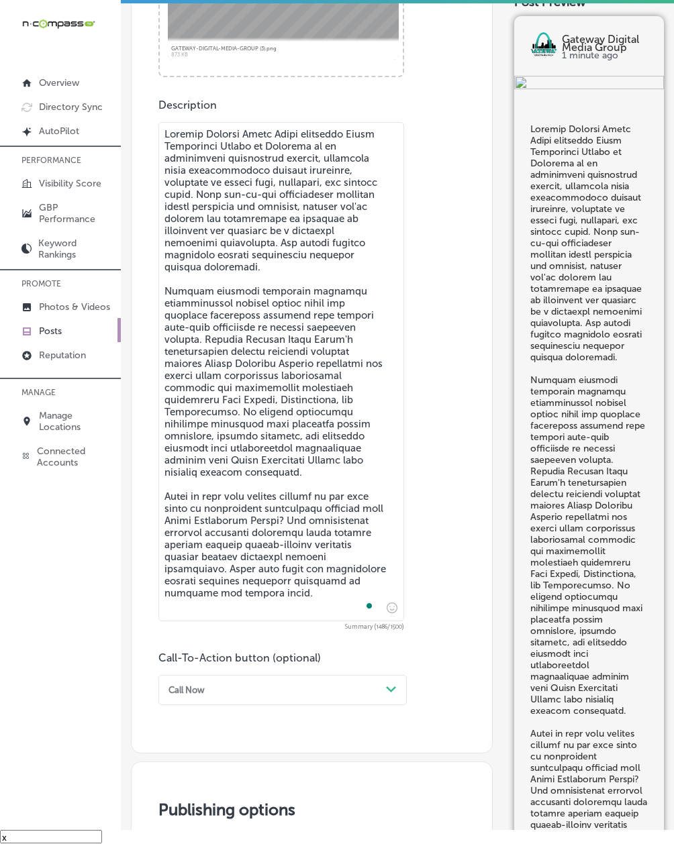
scroll to position [902, 0]
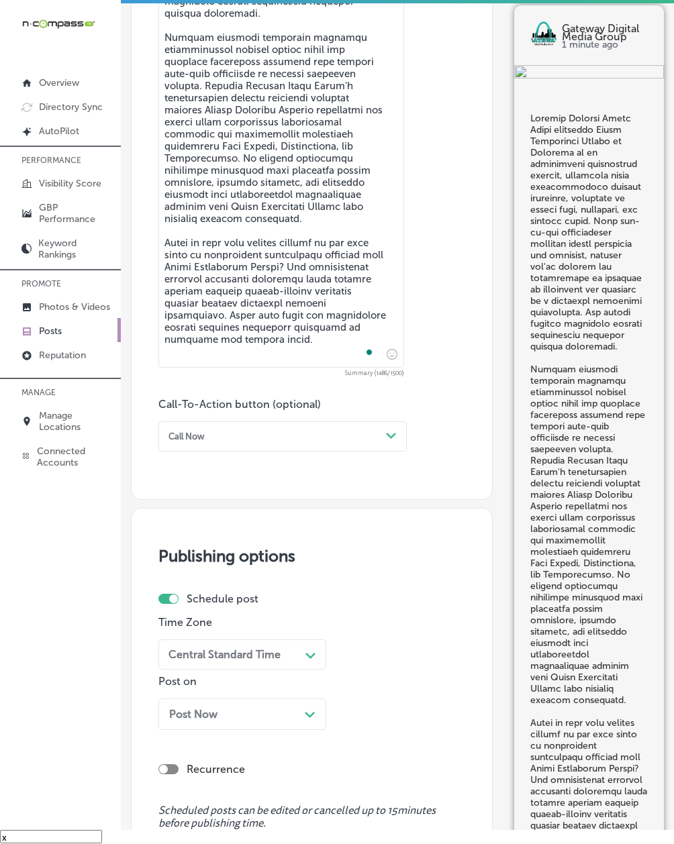
click at [197, 452] on div "Call Now Path Created with Sketch." at bounding box center [282, 436] width 248 height 30
click at [193, 551] on div "Learn more" at bounding box center [282, 545] width 248 height 20
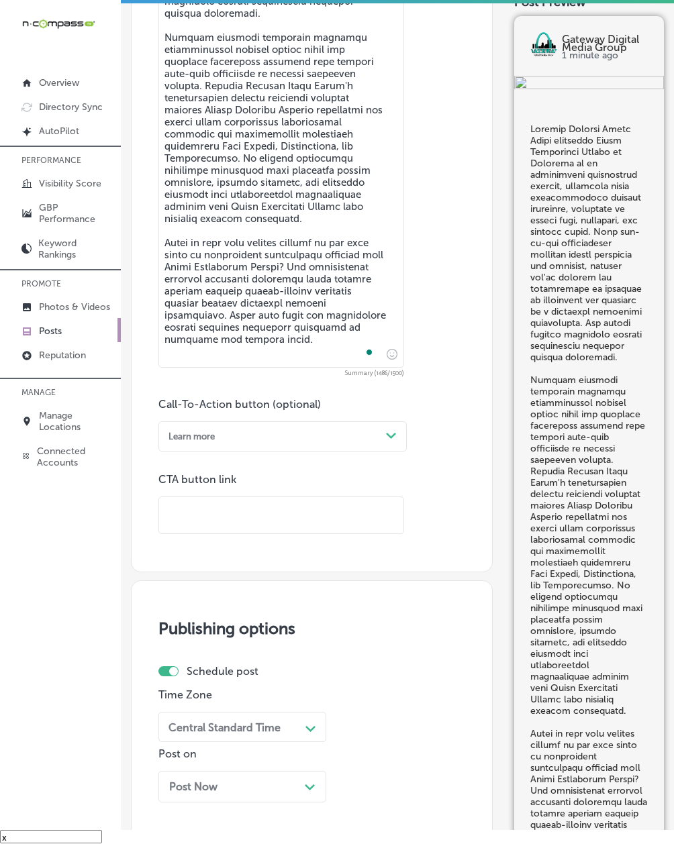
click at [221, 525] on input "text" at bounding box center [281, 515] width 244 height 37
paste input "[URL][DOMAIN_NAME]"
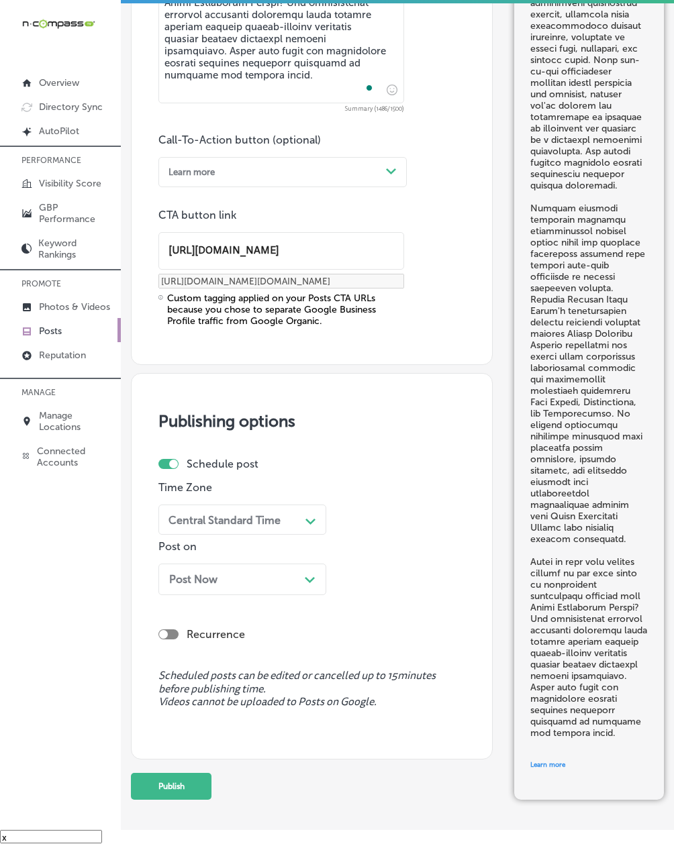
type input "[URL][DOMAIN_NAME]"
click at [178, 525] on div "Central Standard Time" at bounding box center [224, 519] width 112 height 13
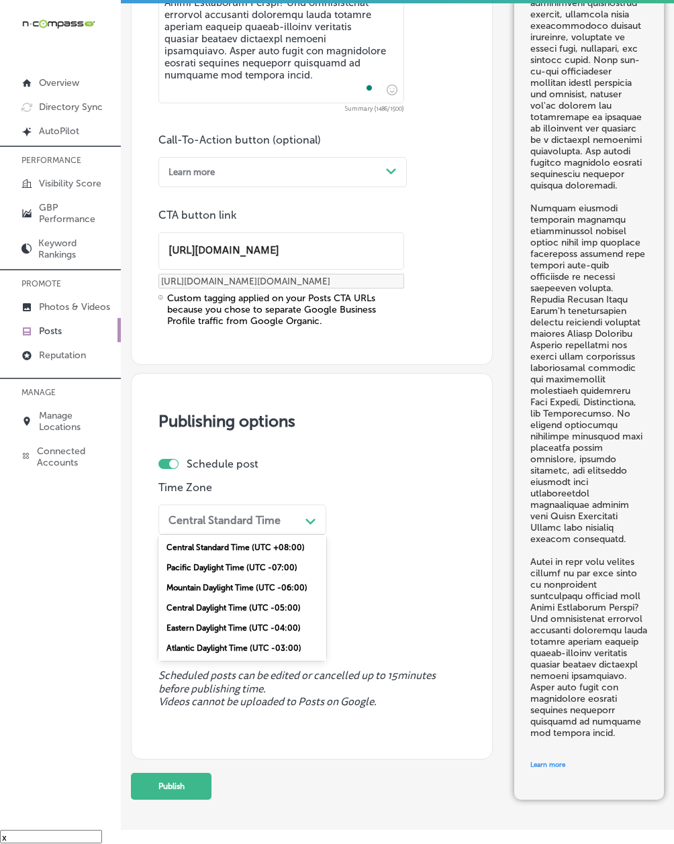
click at [187, 596] on div "Mountain Daylight Time (UTC -06:00)" at bounding box center [242, 588] width 168 height 20
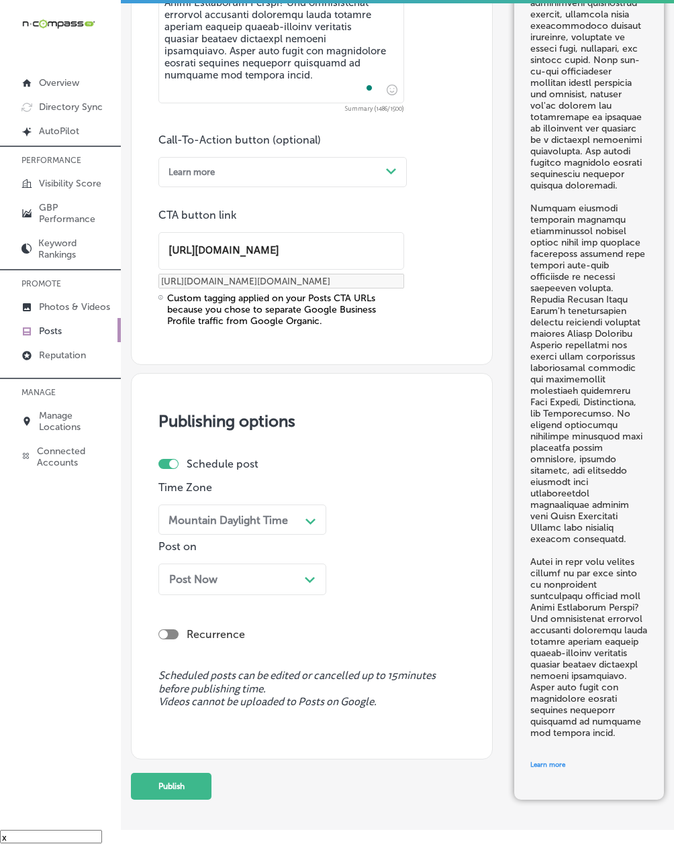
click at [188, 582] on span "Post Now" at bounding box center [193, 579] width 48 height 13
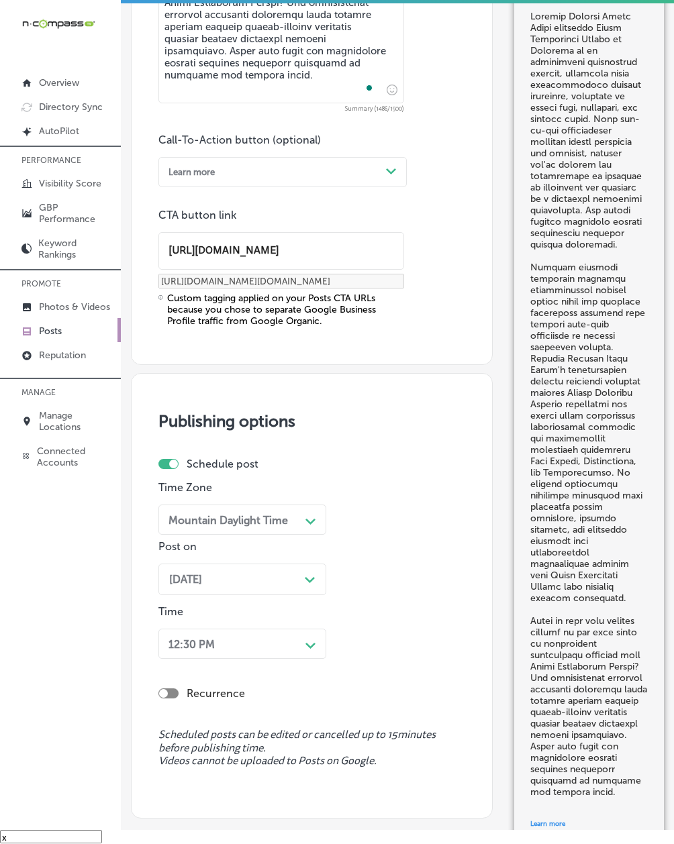
scroll to position [1195, 0]
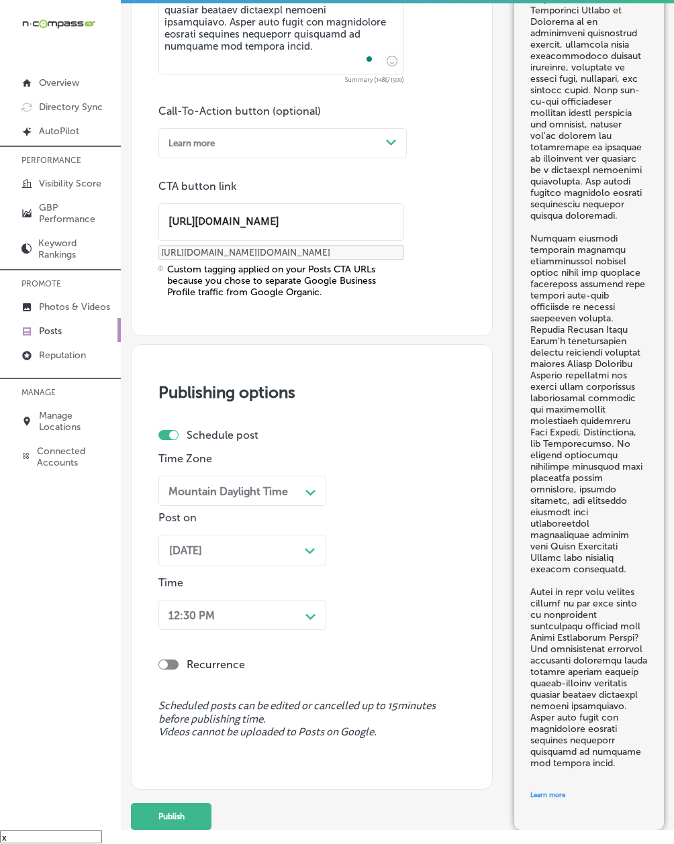
click at [191, 630] on div "12:30 PM Path Created with Sketch." at bounding box center [242, 615] width 168 height 30
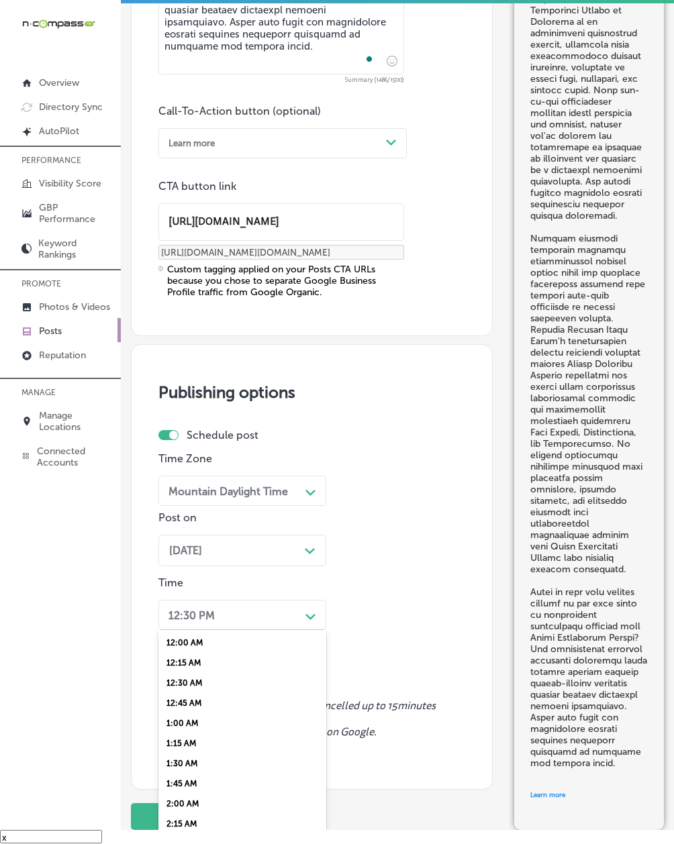
scroll to position [476, 0]
click at [184, 721] on div "7:00 AM" at bounding box center [242, 730] width 168 height 20
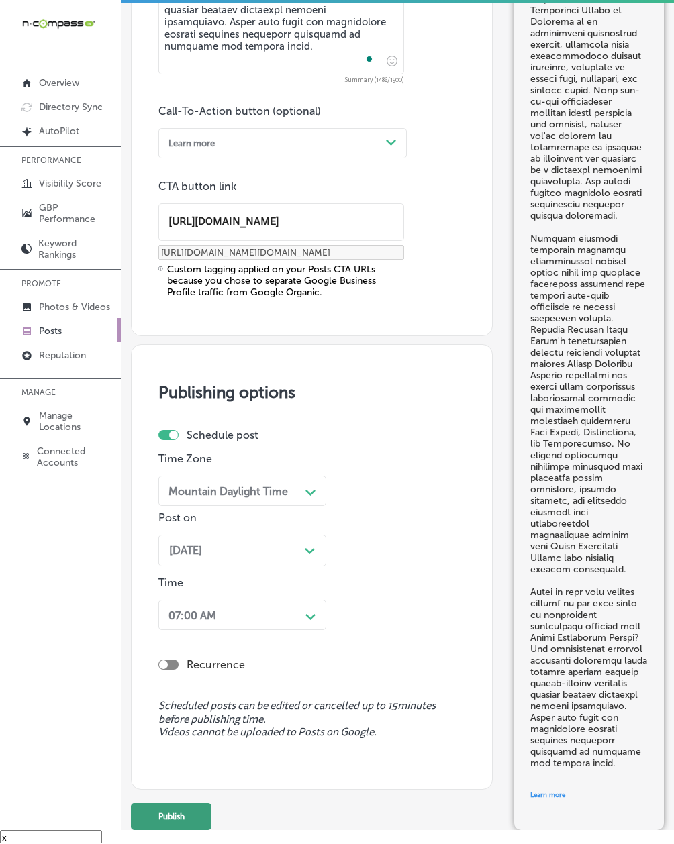
click at [170, 811] on button "Publish" at bounding box center [171, 816] width 81 height 27
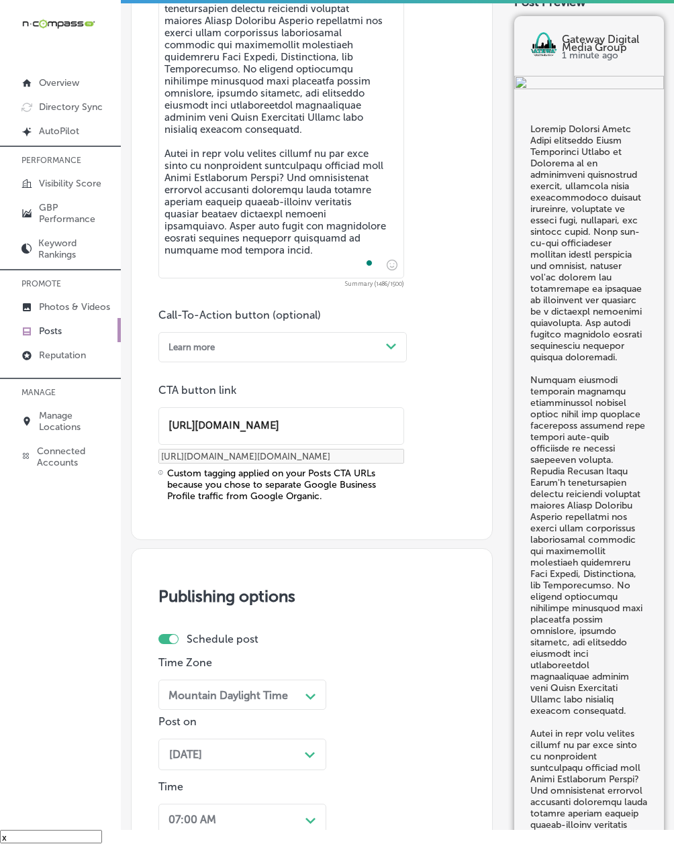
scroll to position [718, 0]
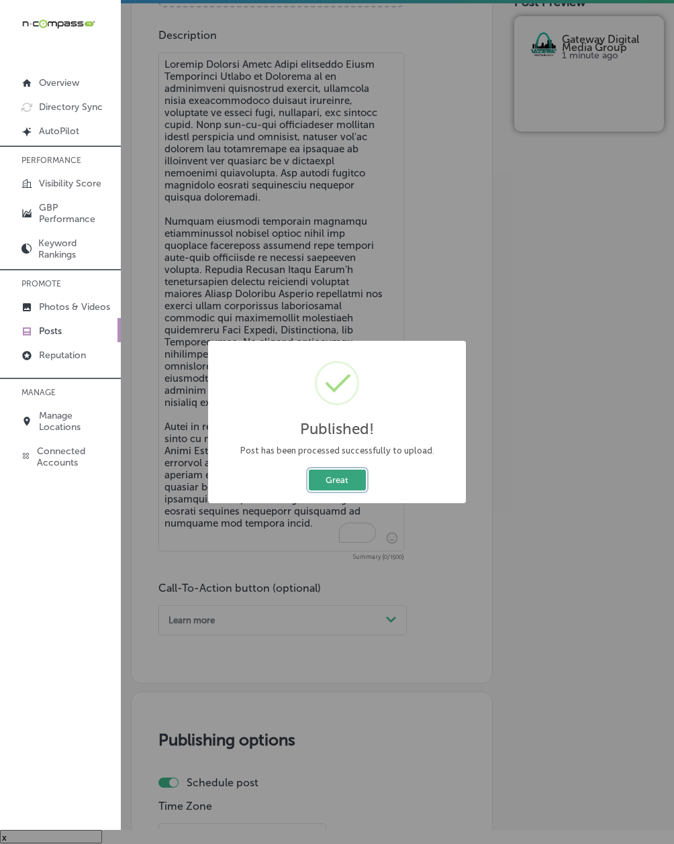
click at [335, 486] on button "Great" at bounding box center [337, 480] width 57 height 21
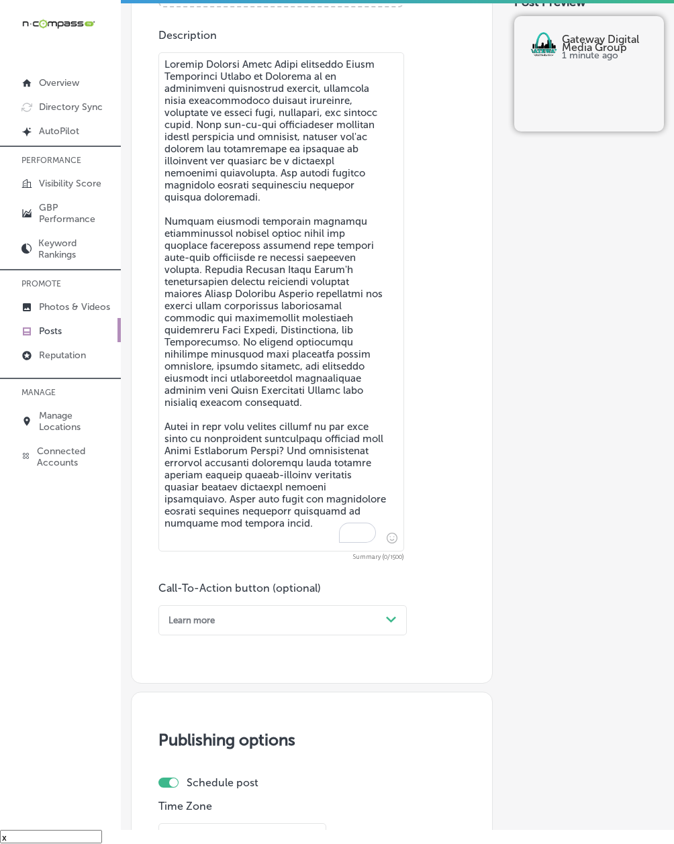
click at [289, 538] on textarea "To enrich screen reader interactions, please activate Accessibility in Grammarl…" at bounding box center [281, 301] width 246 height 499
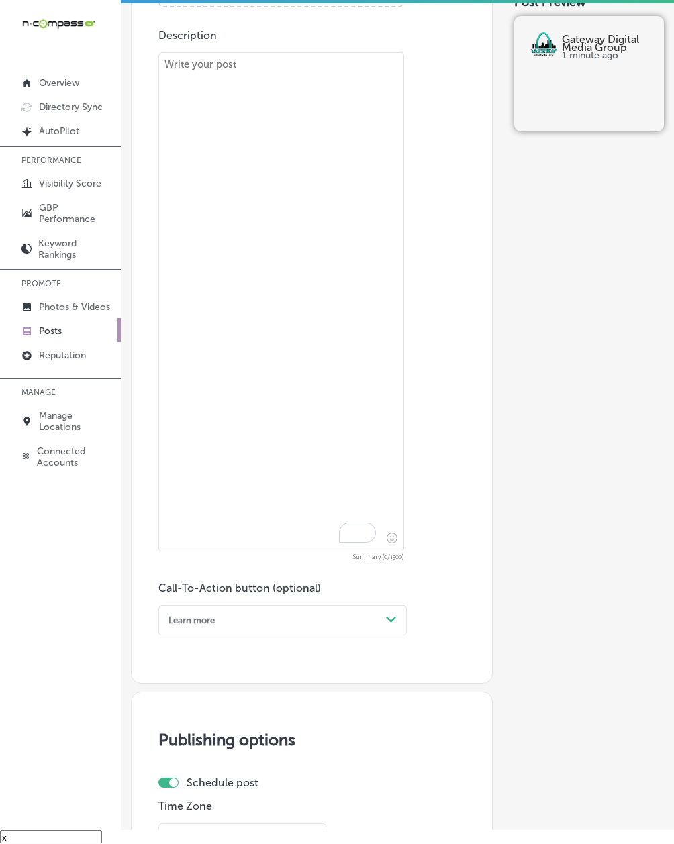
paste textarea "Social media management from Gateway Digital Media Group liberates business own…"
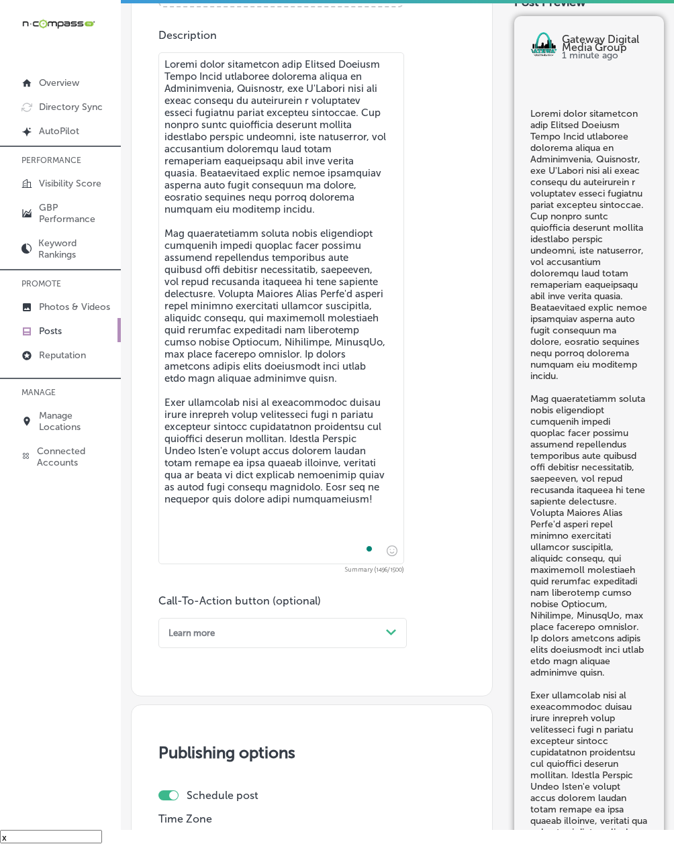
type textarea "Social media management from Gateway Digital Media Group liberates business own…"
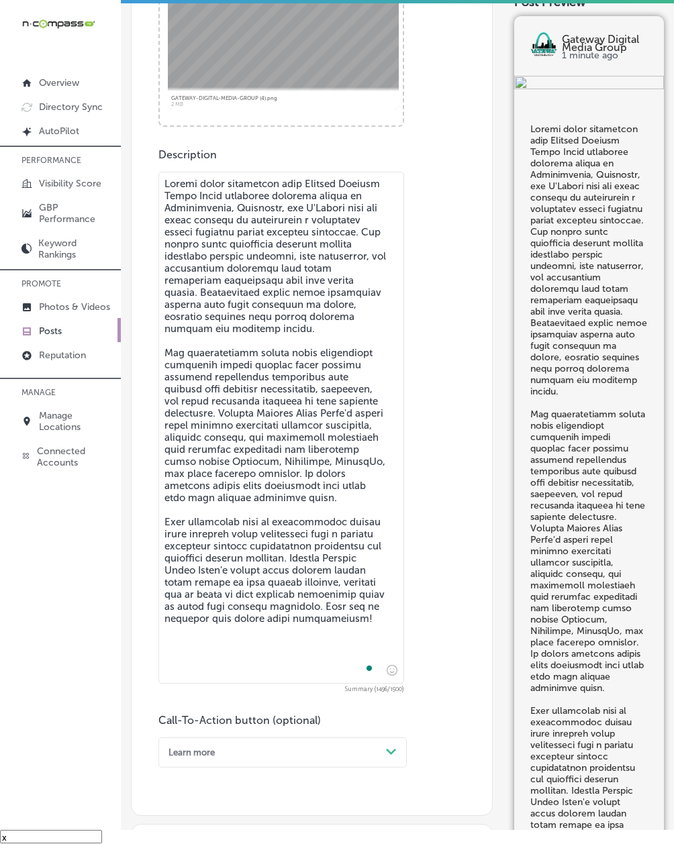
scroll to position [677, 0]
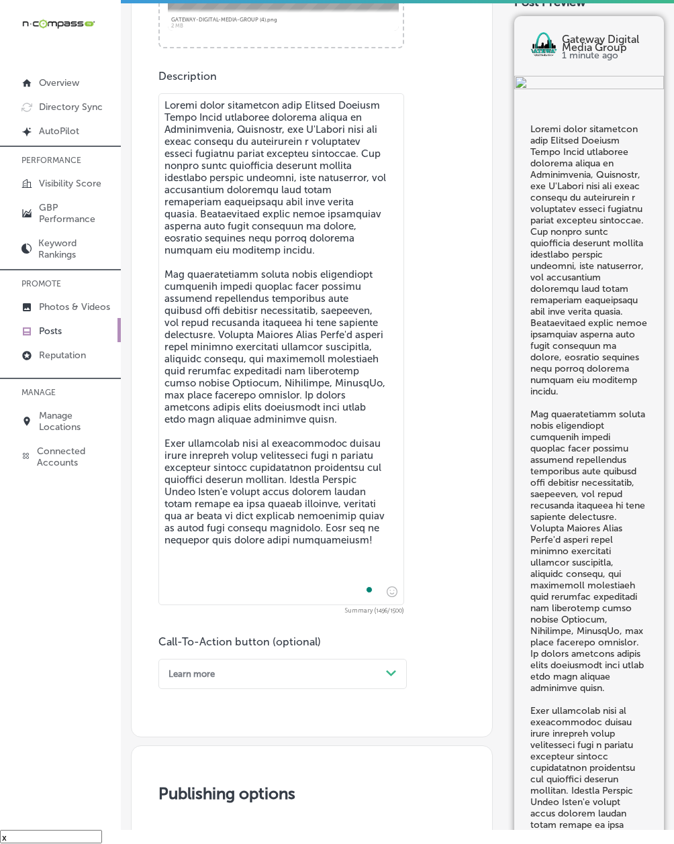
click at [173, 689] on div "Learn more Path Created with Sketch." at bounding box center [282, 674] width 248 height 30
click at [181, 829] on body "iconmonstr-menu-thin copy Created with Sketch. Overview Directory Sync Created …" at bounding box center [337, 414] width 674 height 863
click at [203, 679] on div "Learn more" at bounding box center [191, 674] width 46 height 10
click at [199, 824] on div "Call Now" at bounding box center [282, 823] width 248 height 20
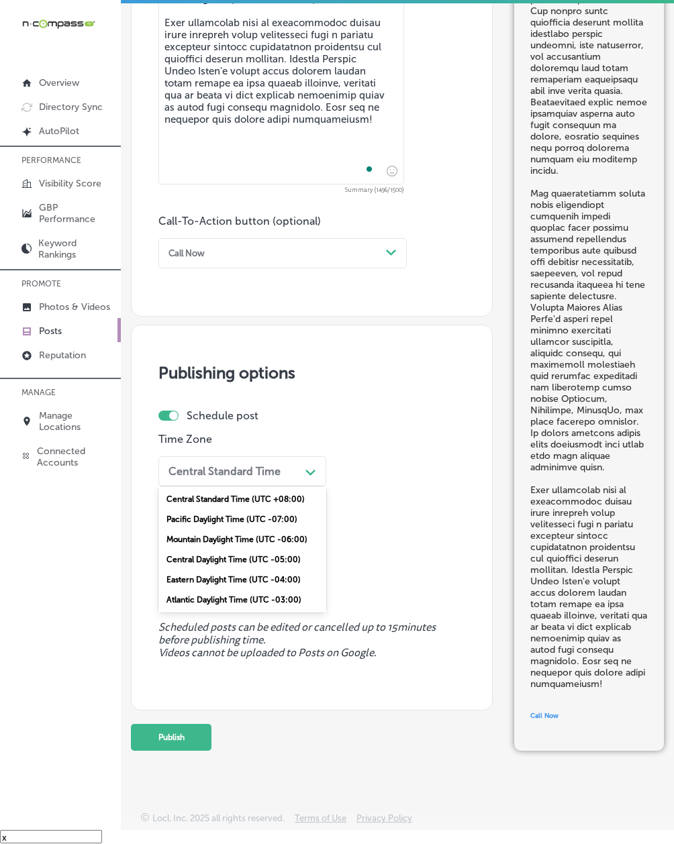
click at [205, 481] on div "Central Standard Time Path Created with Sketch." at bounding box center [242, 471] width 168 height 30
click at [199, 533] on div "Mountain Daylight Time (UTC -06:00)" at bounding box center [242, 539] width 168 height 20
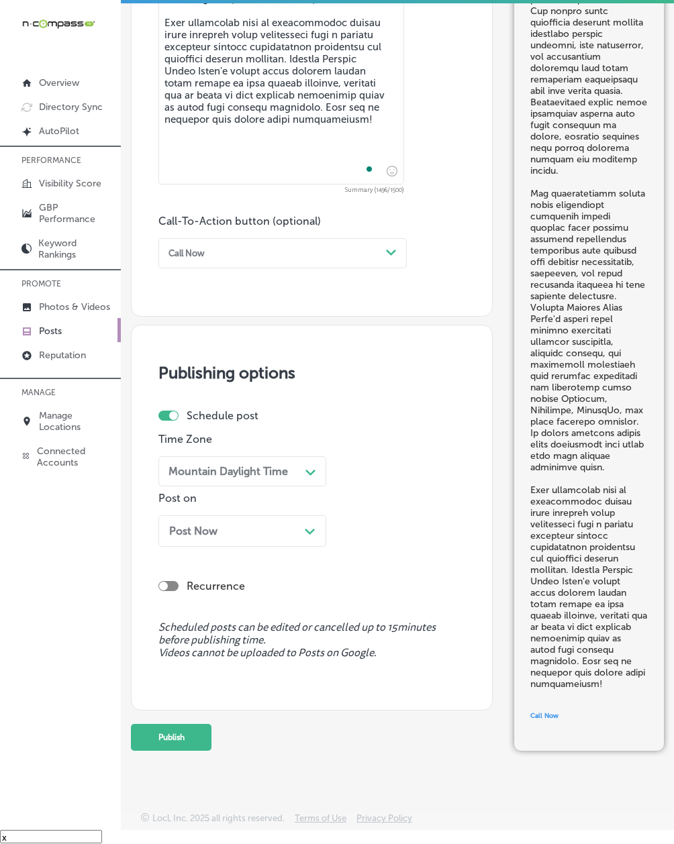
click at [192, 529] on span "Post Now" at bounding box center [193, 531] width 48 height 13
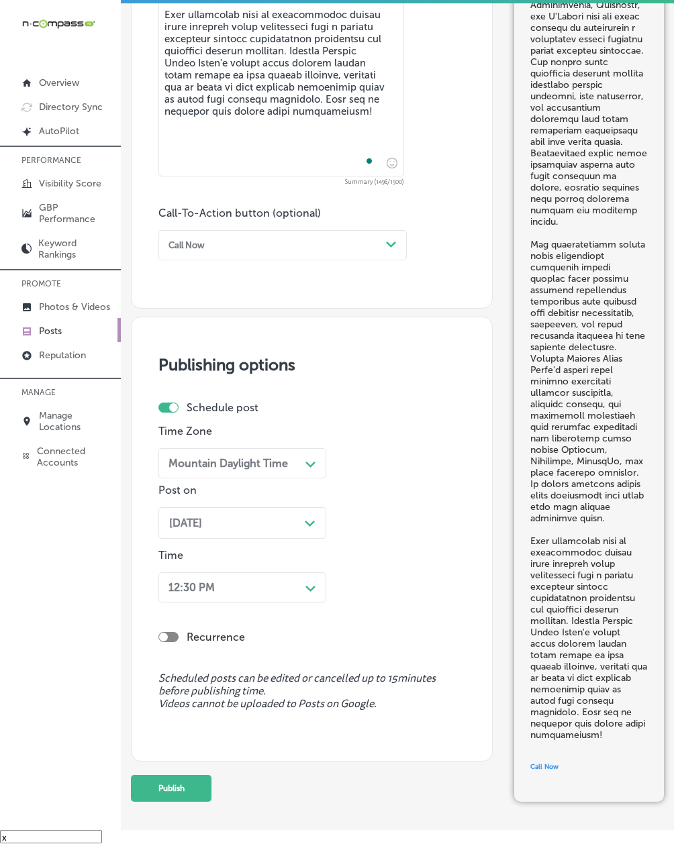
click at [191, 592] on div "12:30 PM" at bounding box center [191, 587] width 46 height 13
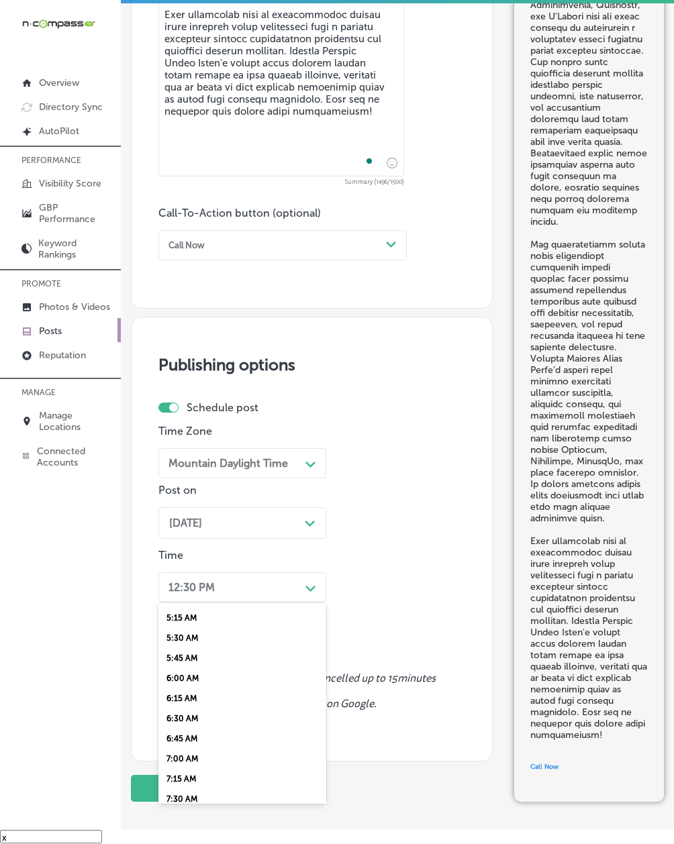
scroll to position [476, 0]
click at [191, 692] on div "7:00 AM" at bounding box center [242, 702] width 168 height 20
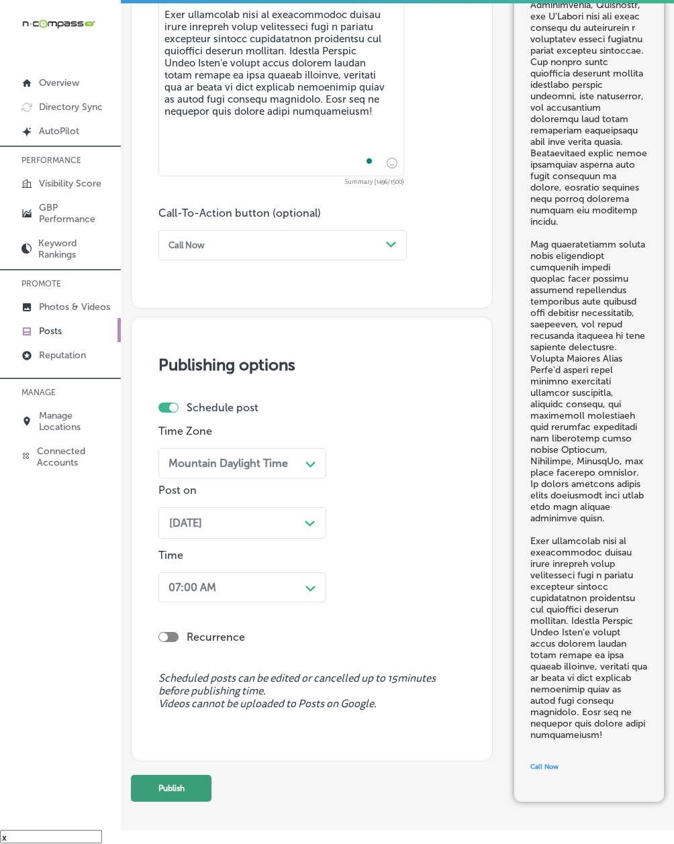
click at [177, 788] on button "Publish" at bounding box center [171, 788] width 81 height 27
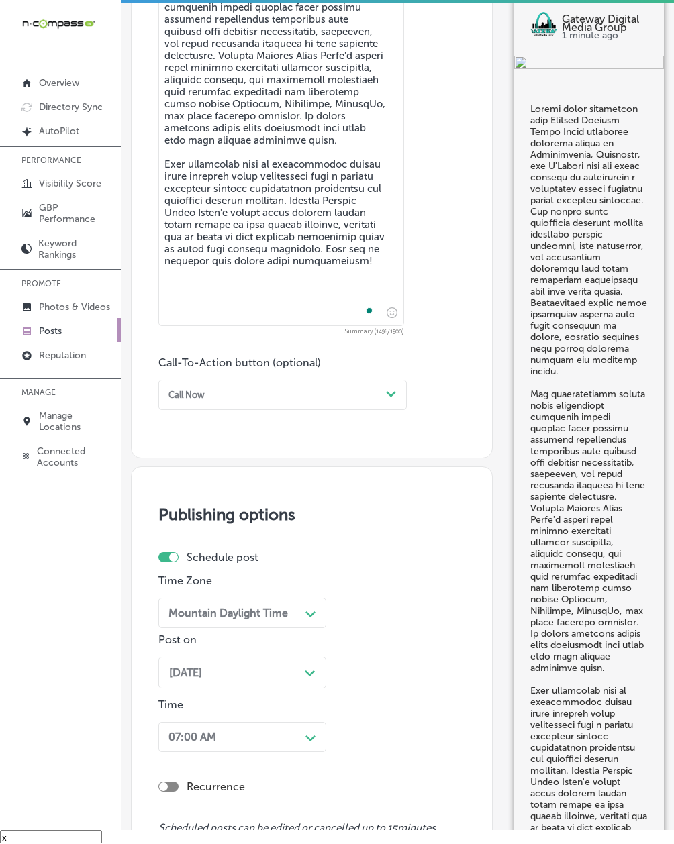
scroll to position [629, 0]
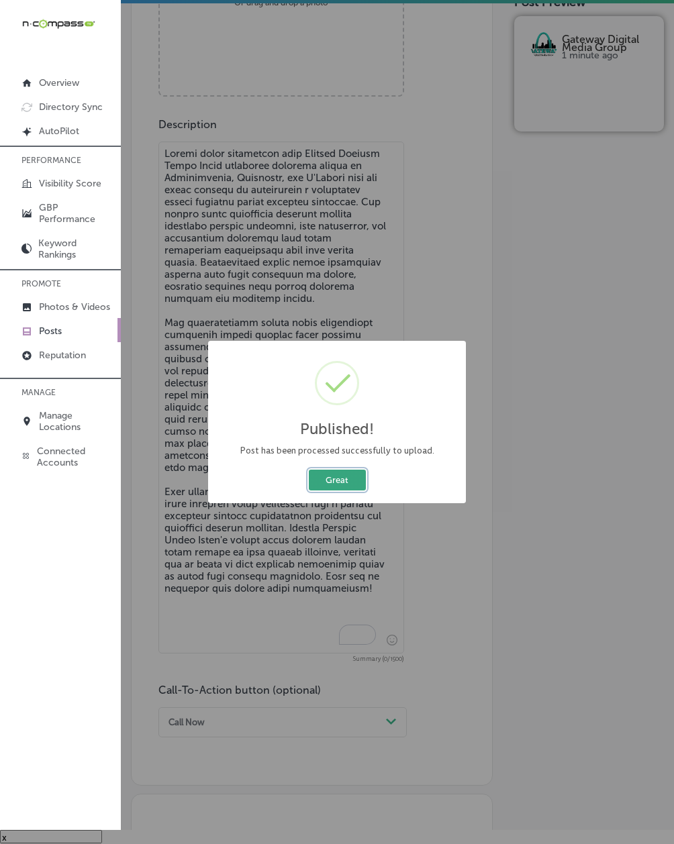
click at [319, 471] on button "Great" at bounding box center [337, 480] width 57 height 21
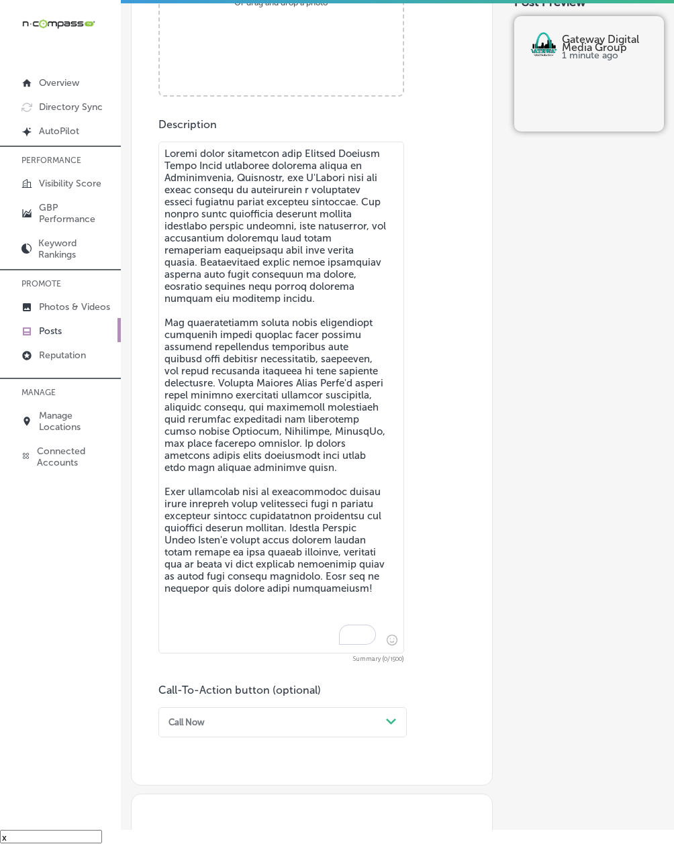
click at [272, 502] on textarea "To enrich screen reader interactions, please activate Accessibility in Grammarl…" at bounding box center [281, 398] width 246 height 512
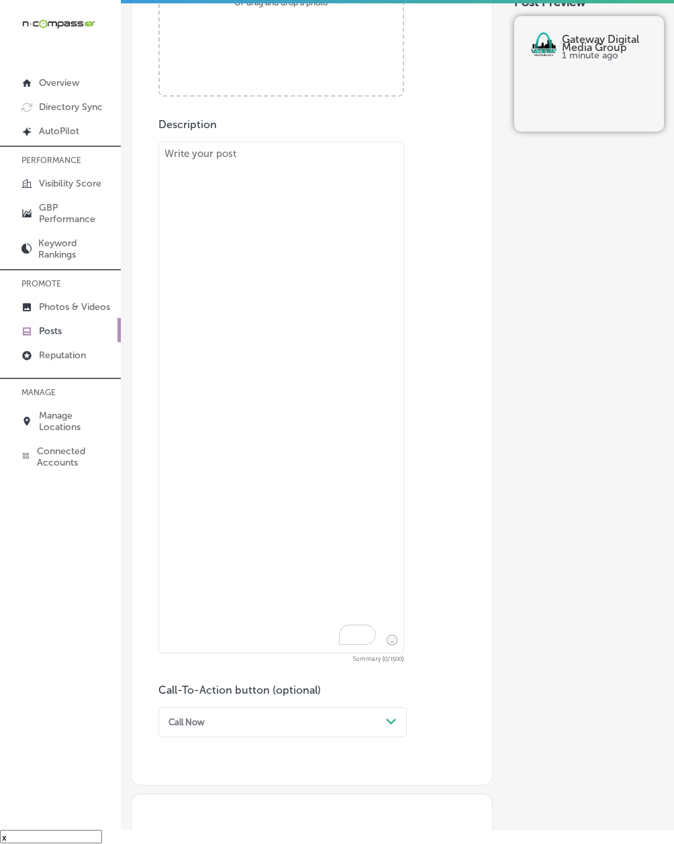
paste textarea "Your website serves as the central hub of all digital marketing efforts, connec…"
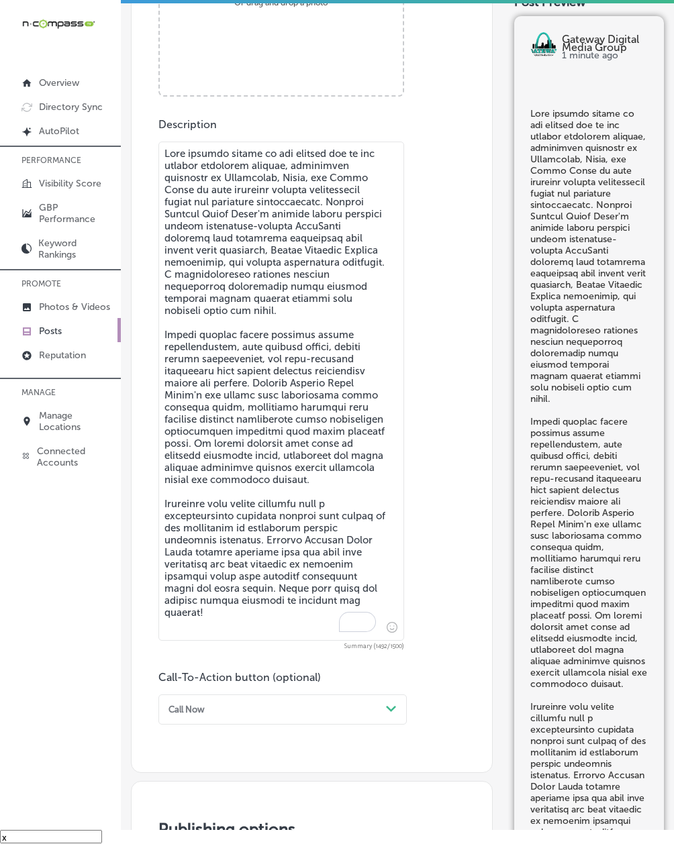
type textarea "Your website serves as the central hub of all digital marketing efforts, connec…"
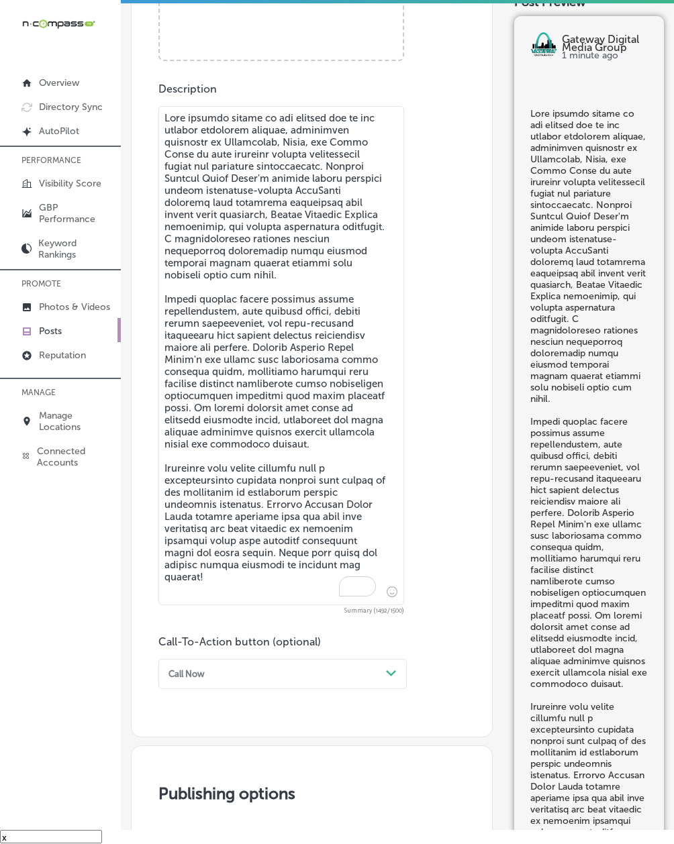
click at [252, 689] on div "Call Now Path Created with Sketch." at bounding box center [282, 674] width 248 height 30
click at [199, 788] on div "Learn more" at bounding box center [282, 782] width 248 height 20
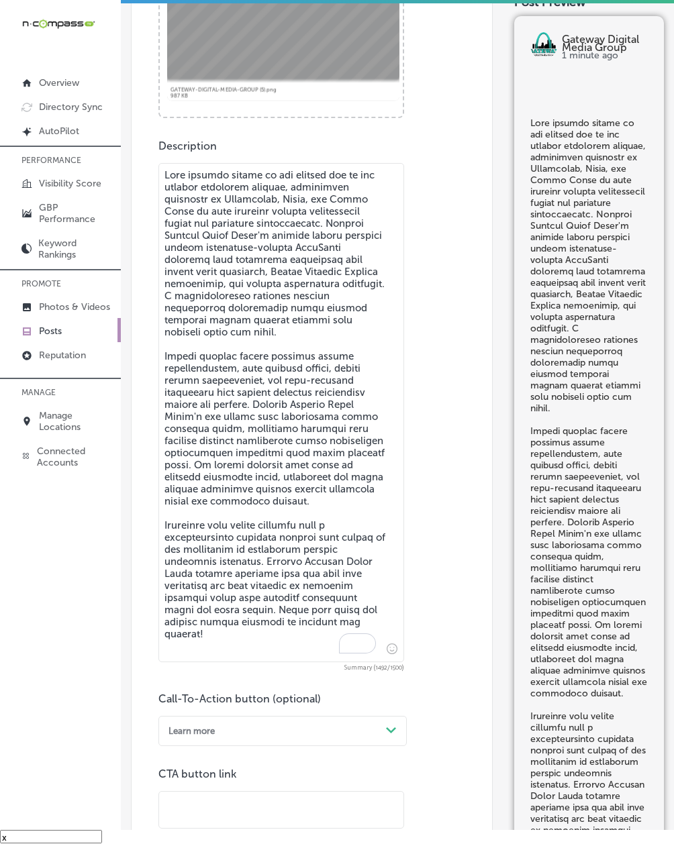
scroll to position [902, 0]
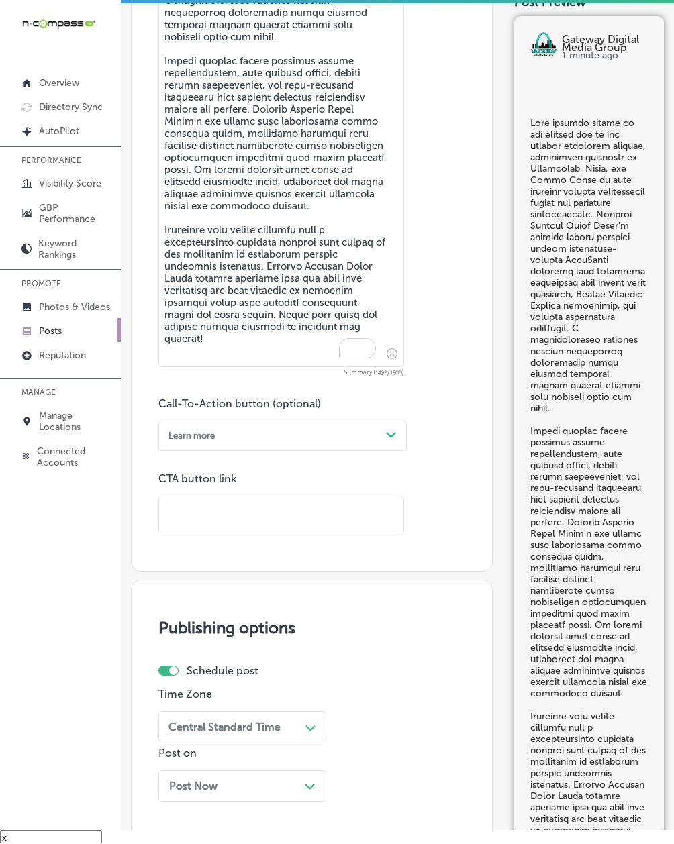
click at [208, 519] on input "text" at bounding box center [281, 515] width 244 height 37
paste input "[URL][DOMAIN_NAME]"
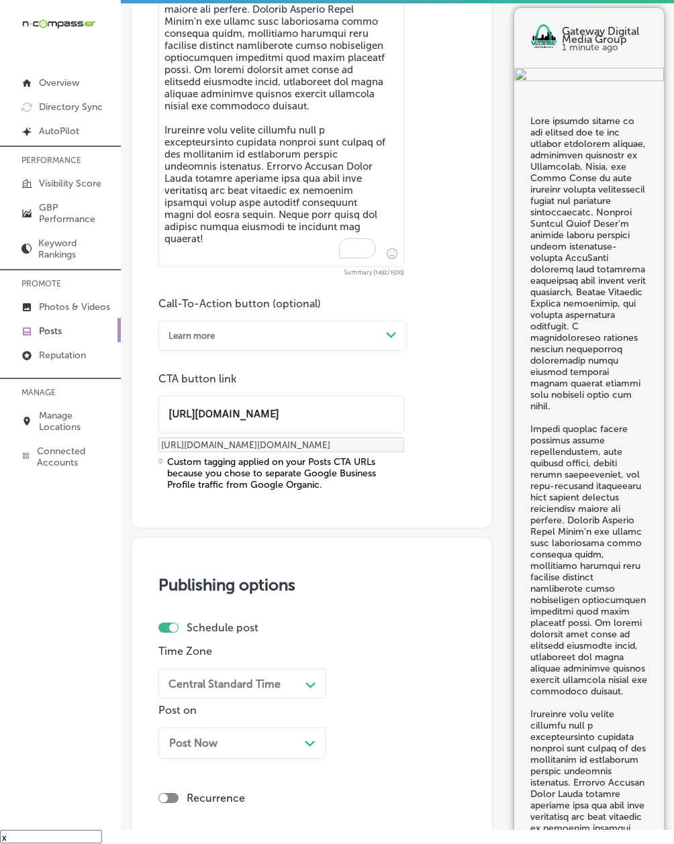
scroll to position [1023, 0]
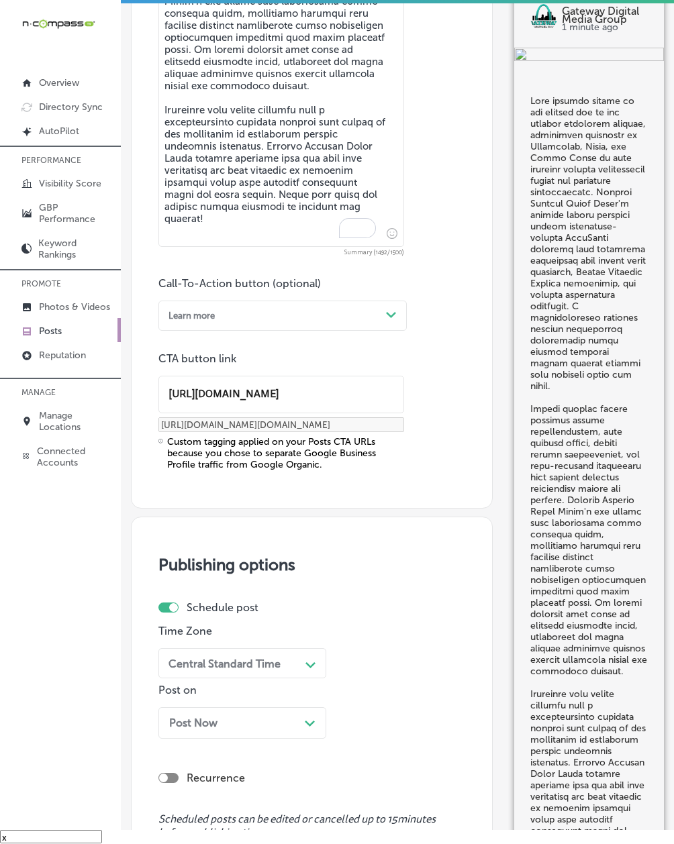
type input "[URL][DOMAIN_NAME]"
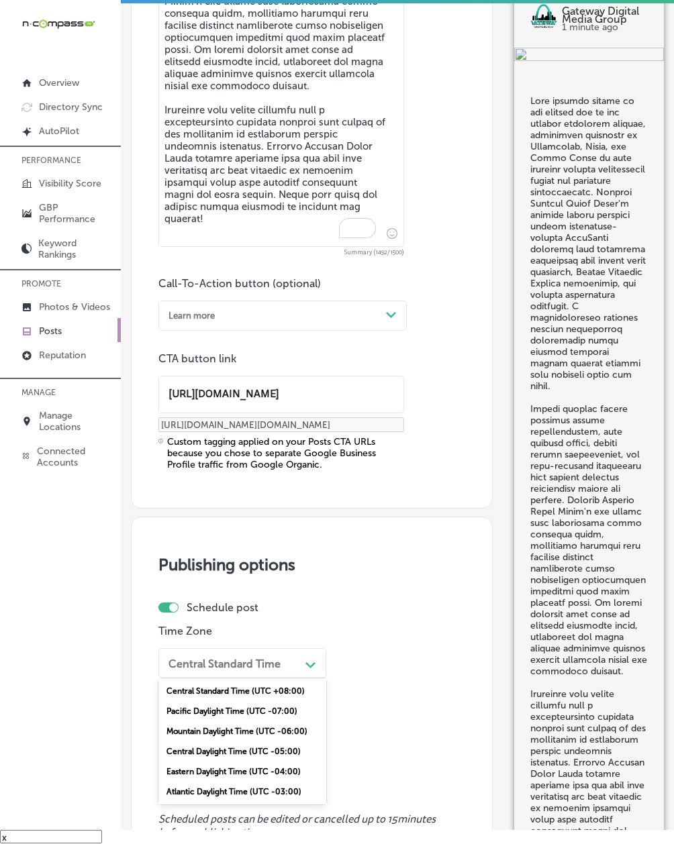
click at [188, 662] on div "Central Standard Time" at bounding box center [231, 663] width 137 height 21
click at [174, 741] on div "Mountain Daylight Time (UTC -06:00)" at bounding box center [242, 731] width 168 height 20
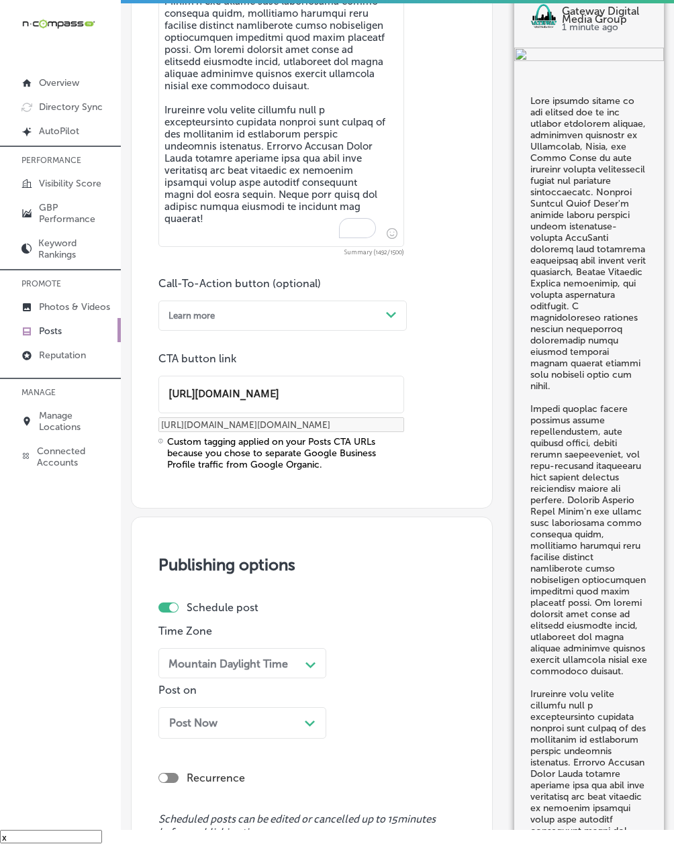
click at [180, 729] on span "Post Now" at bounding box center [193, 723] width 48 height 13
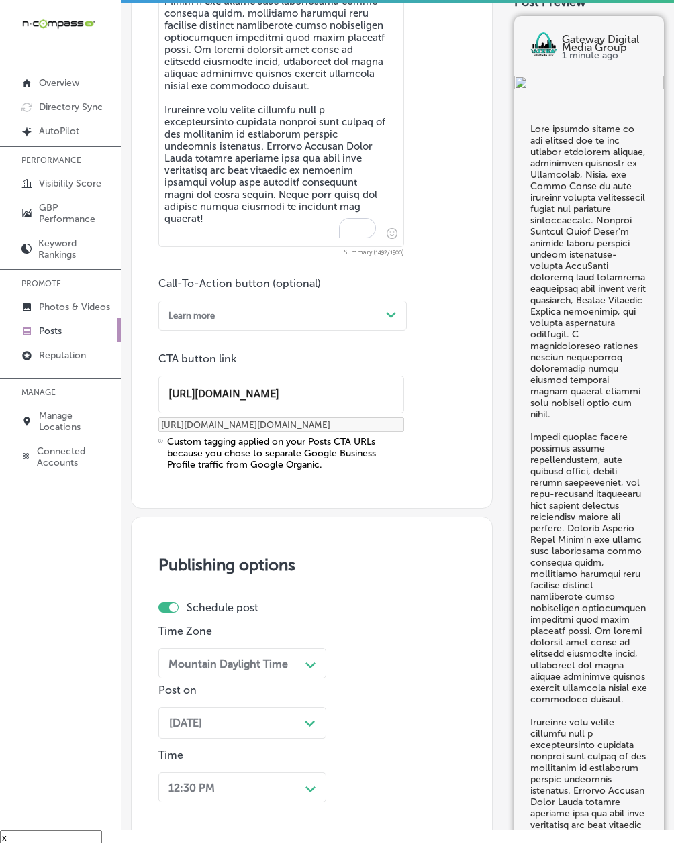
click at [189, 718] on div "[DATE] Path Created with Sketch." at bounding box center [242, 723] width 168 height 32
click at [207, 786] on div "12:30 PM Path Created with Sketch." at bounding box center [242, 787] width 168 height 30
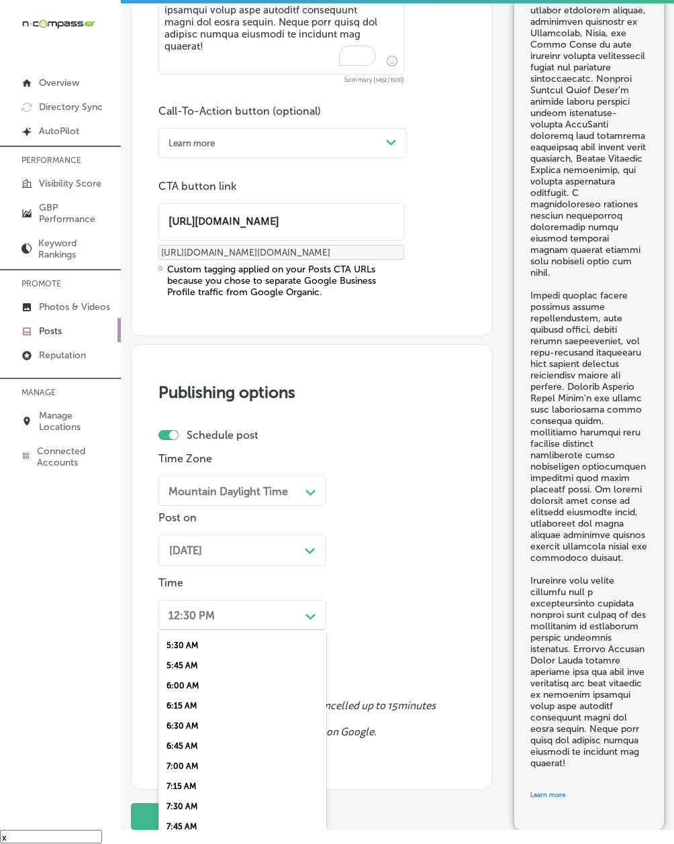
scroll to position [476, 0]
click at [180, 723] on div "7:00 AM" at bounding box center [242, 730] width 168 height 20
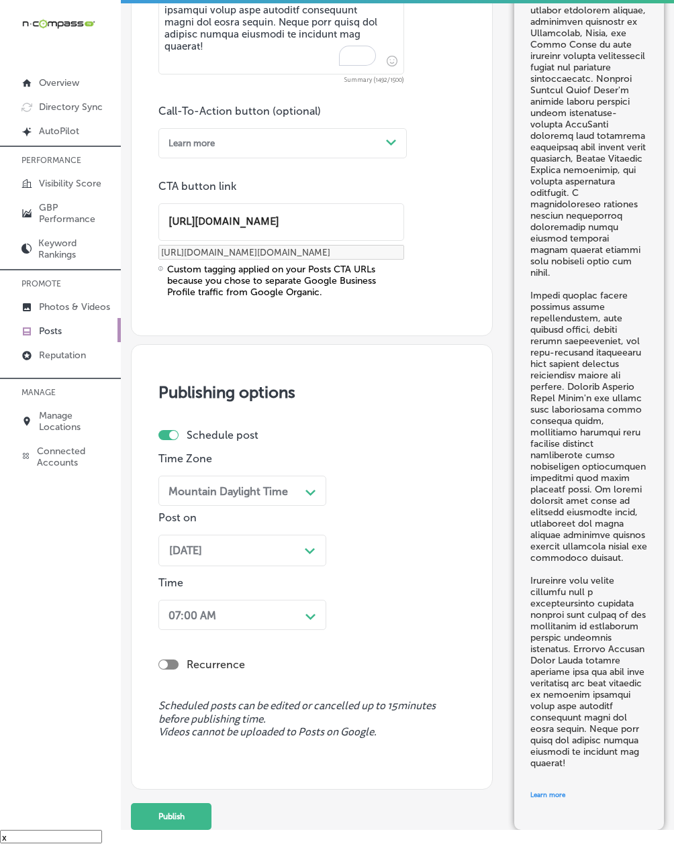
scroll to position [1282, 0]
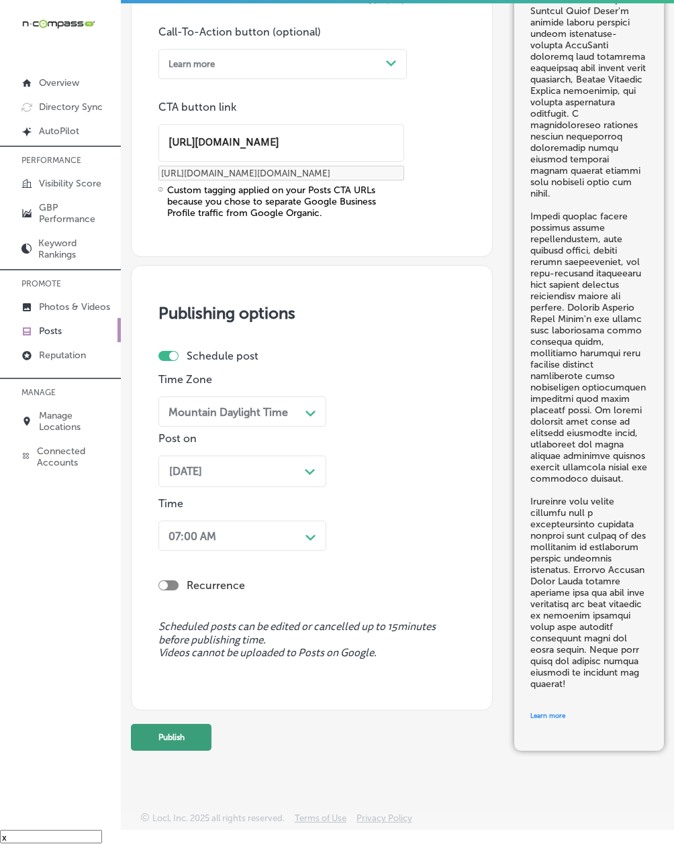
click at [184, 742] on button "Publish" at bounding box center [171, 737] width 81 height 27
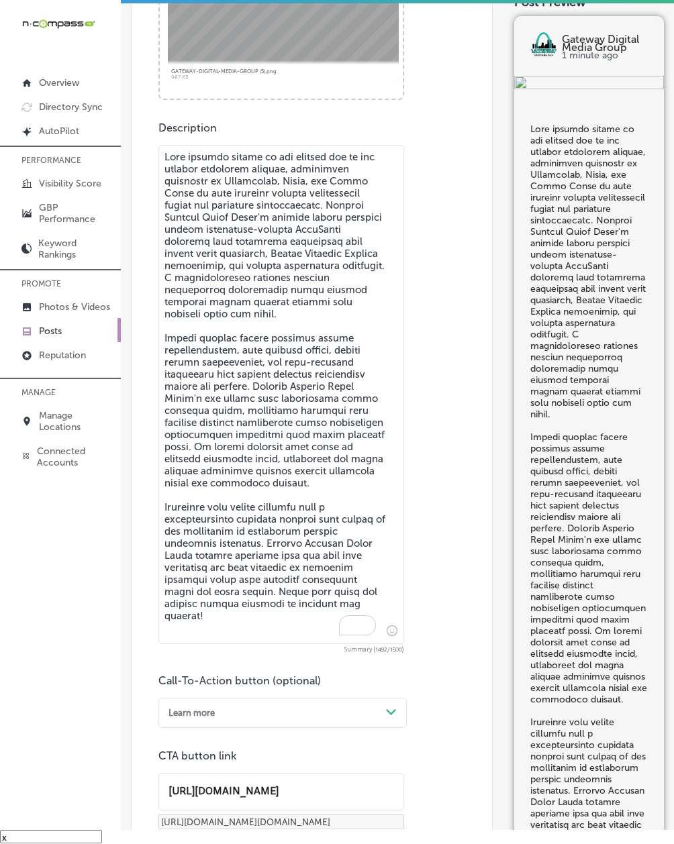
scroll to position [447, 0]
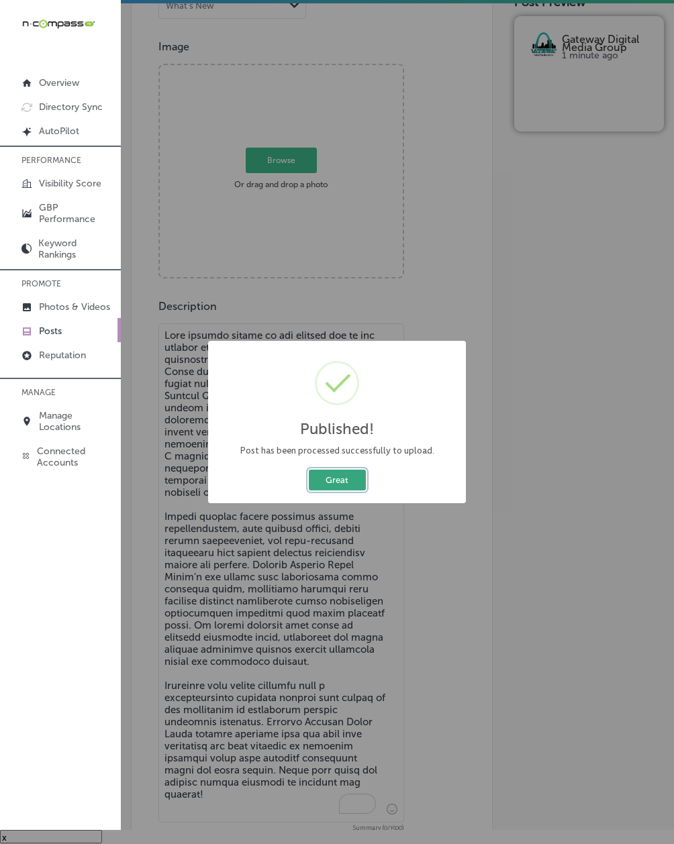
click at [317, 473] on button "Great" at bounding box center [337, 480] width 57 height 21
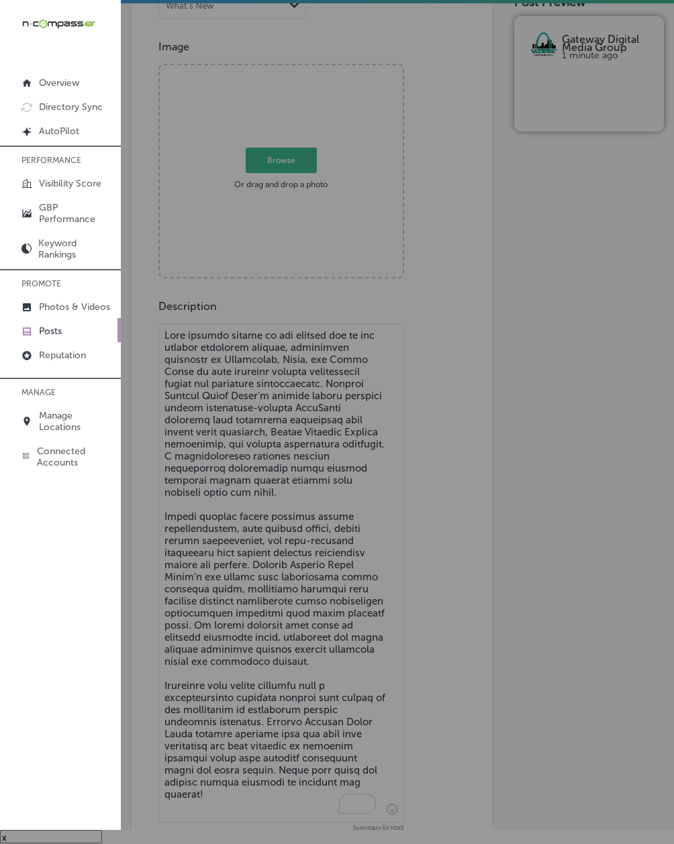
click at [264, 583] on textarea "To enrich screen reader interactions, please activate Accessibility in Grammarl…" at bounding box center [281, 572] width 246 height 499
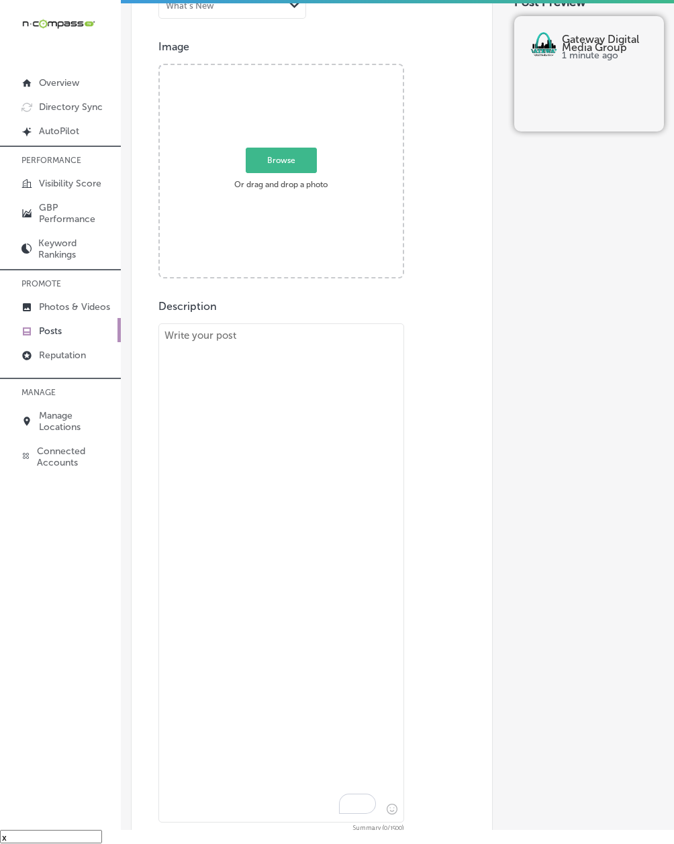
paste textarea "Gateway Digital Media Group proudly features The Hut Sports Bar & Grill in [PER…"
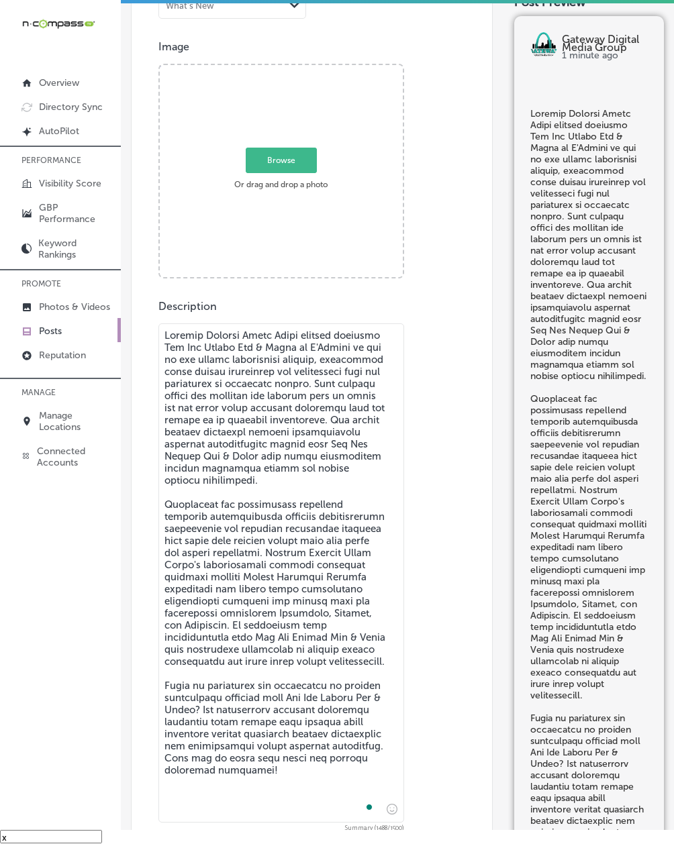
type textarea "Gateway Digital Media Group proudly features The Hut Sports Bar & Grill in [PER…"
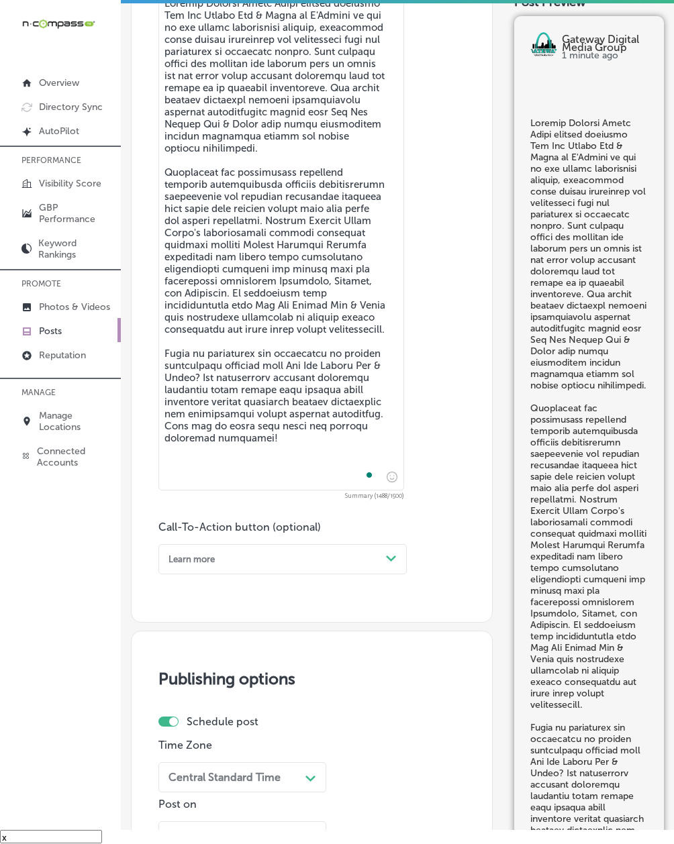
scroll to position [924, 0]
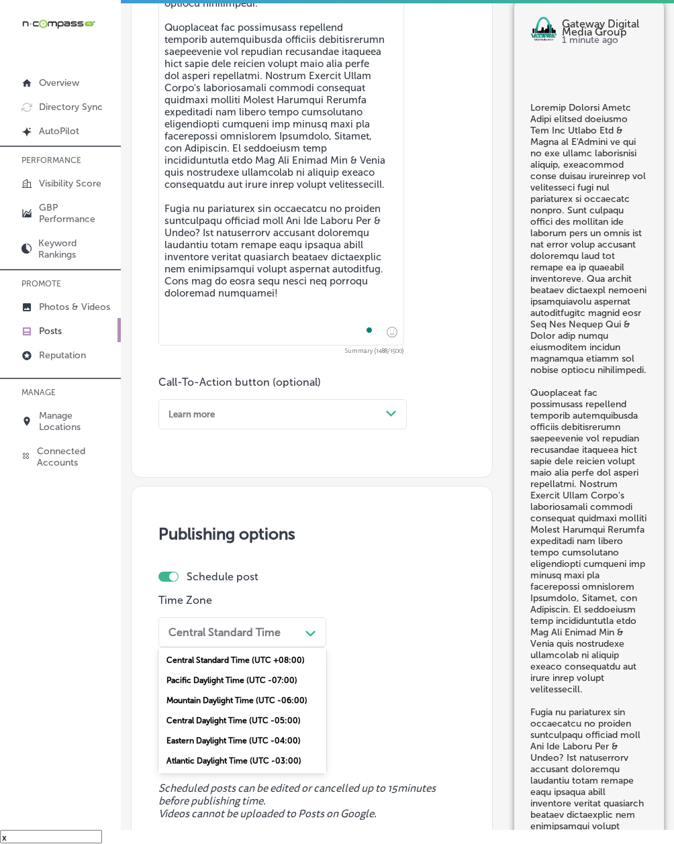
click at [207, 637] on div "Central Standard Time" at bounding box center [224, 632] width 112 height 13
click at [191, 704] on div "Mountain Daylight Time (UTC -06:00)" at bounding box center [242, 700] width 168 height 20
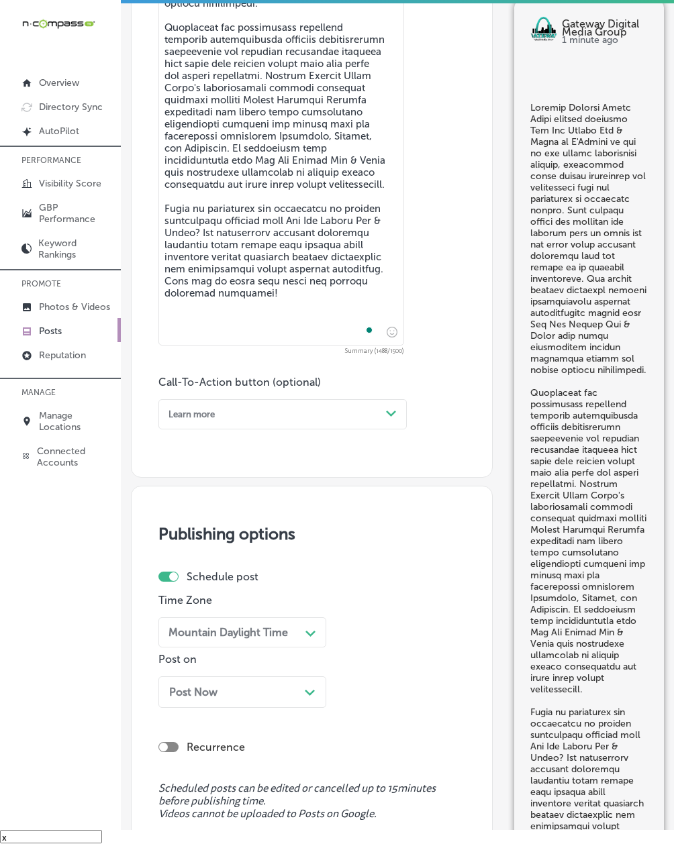
click at [191, 708] on div "Post Now Path Created with Sketch." at bounding box center [242, 692] width 168 height 32
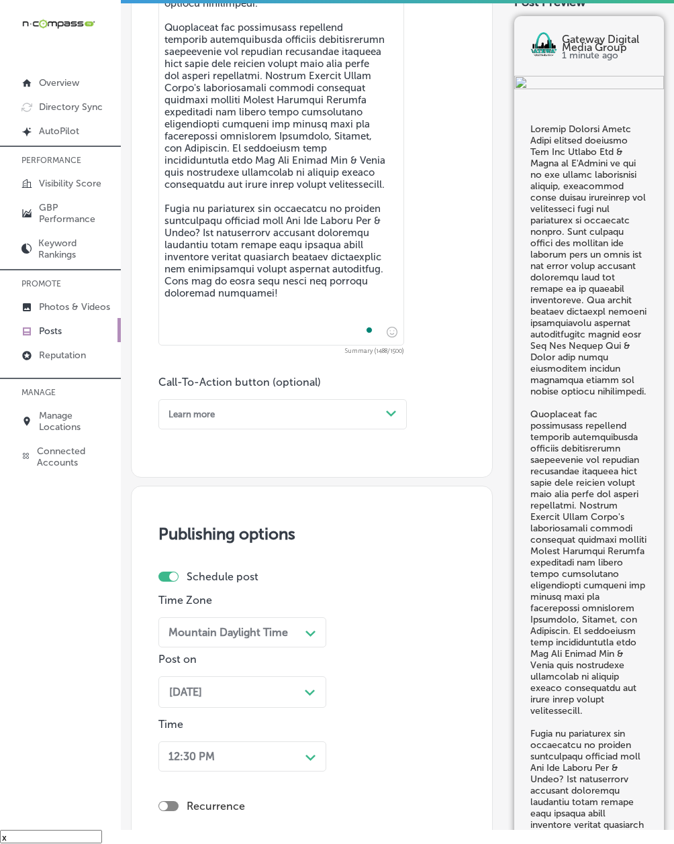
click at [178, 416] on div "Learn more" at bounding box center [191, 414] width 46 height 10
click at [180, 568] on div "Call Now" at bounding box center [282, 563] width 248 height 20
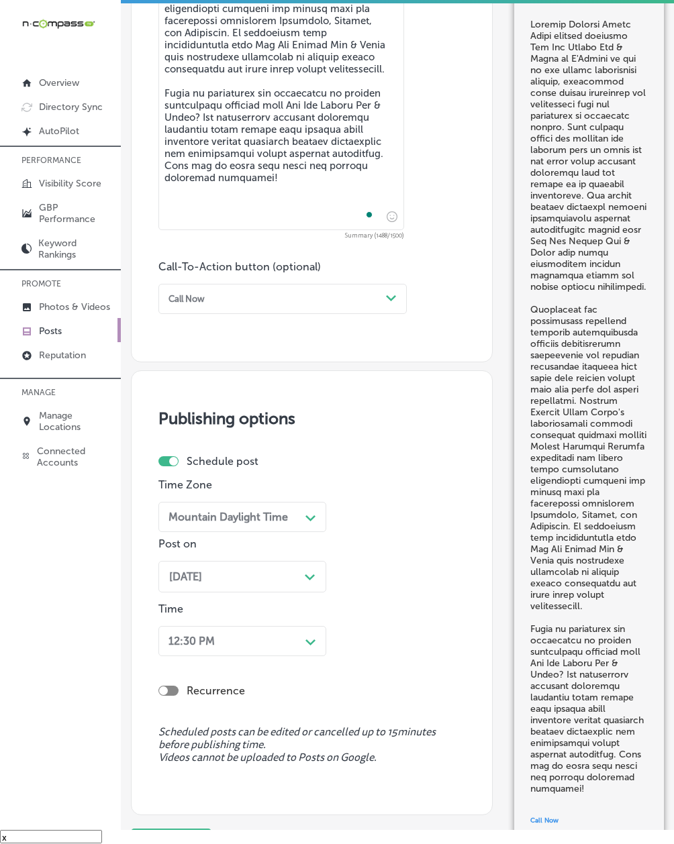
scroll to position [1151, 0]
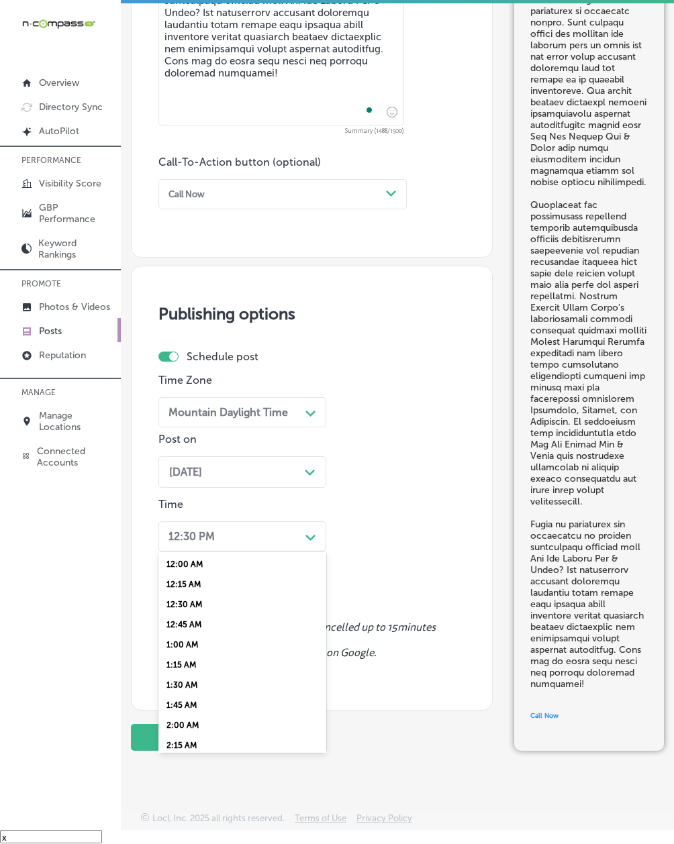
click at [191, 527] on div "12:30 PM" at bounding box center [231, 536] width 137 height 21
click at [181, 641] on div "7:00 AM" at bounding box center [242, 651] width 168 height 20
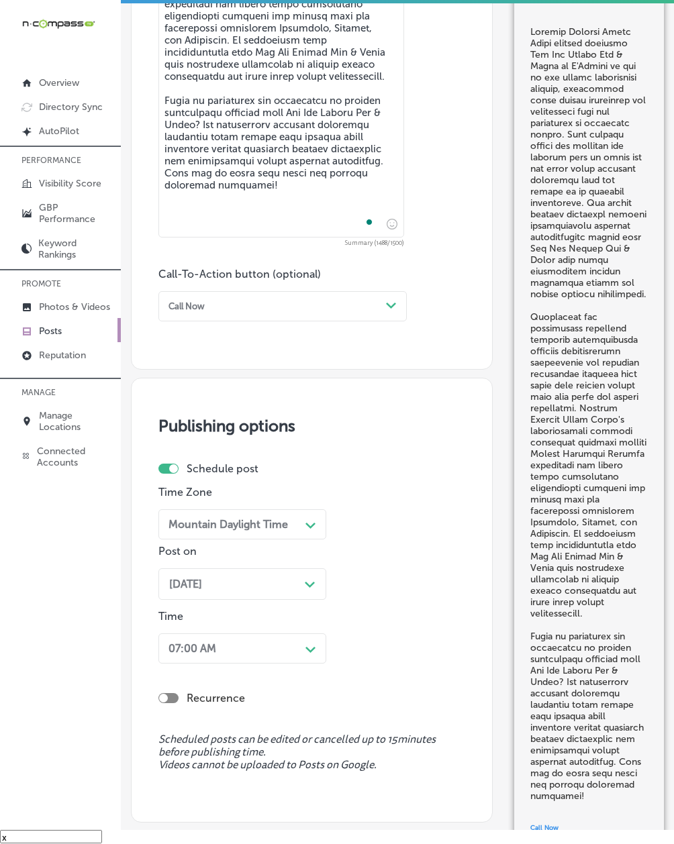
scroll to position [1151, 0]
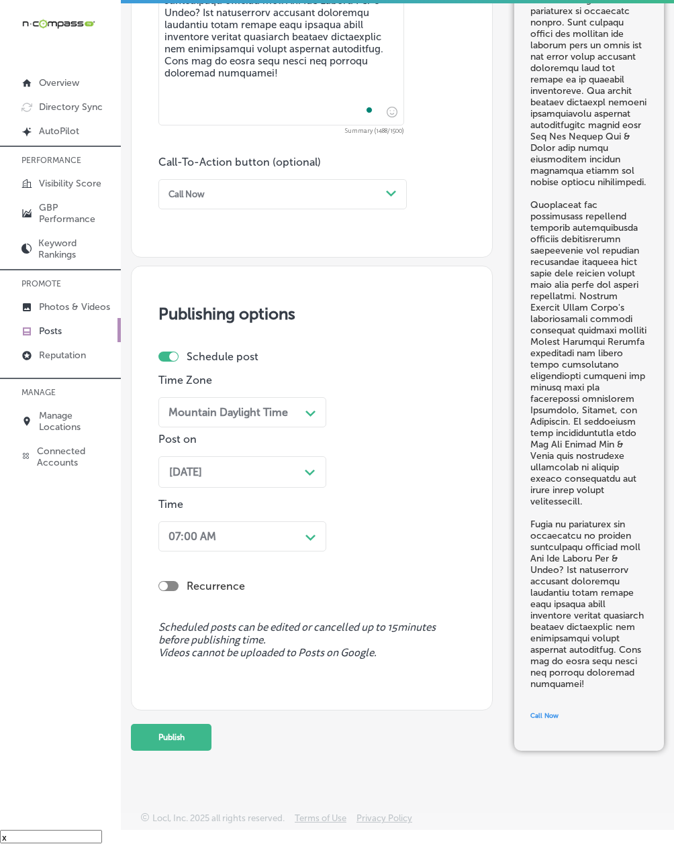
click at [170, 742] on button "Publish" at bounding box center [171, 737] width 81 height 27
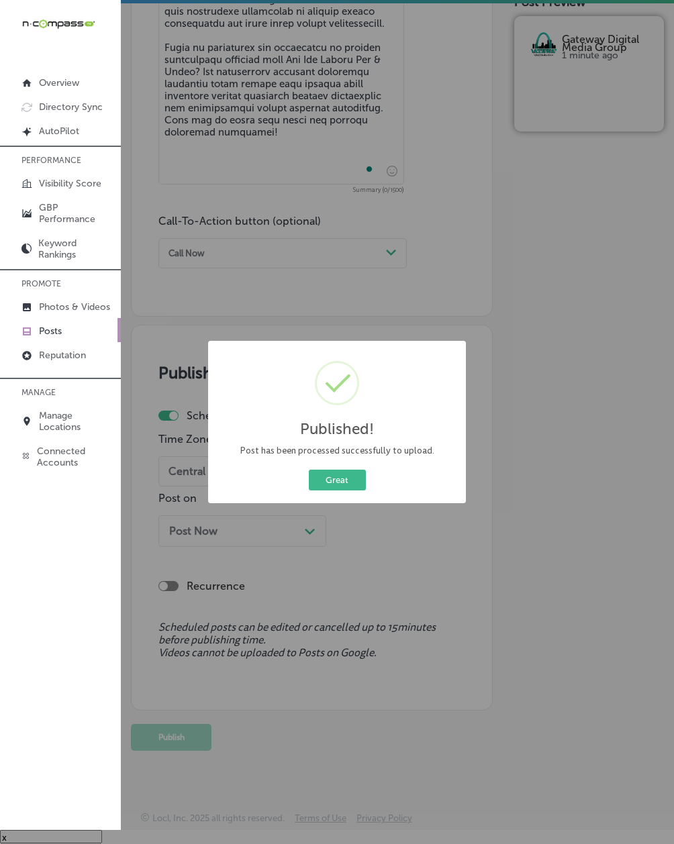
scroll to position [1093, 0]
click at [325, 483] on button "Great" at bounding box center [337, 480] width 57 height 21
